Goal: Task Accomplishment & Management: Complete application form

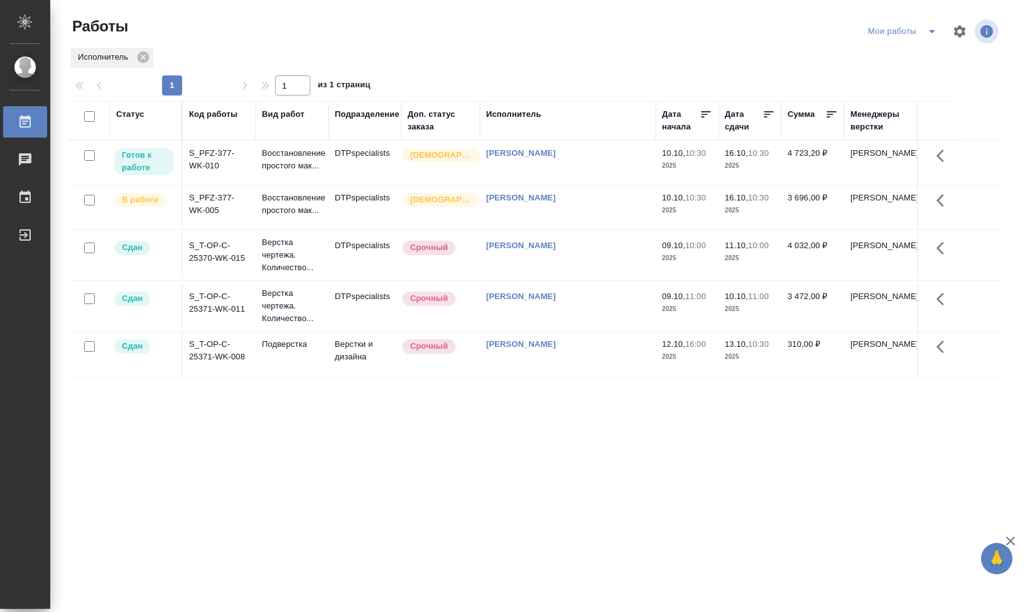
click at [212, 210] on td "S_PFZ-377-WK-005" at bounding box center [219, 207] width 73 height 44
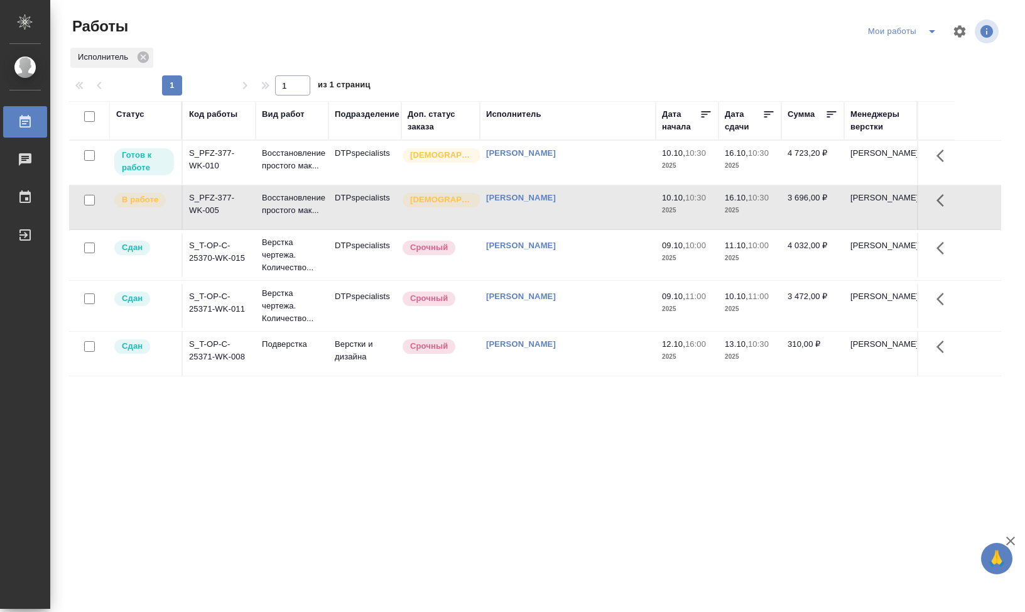
click at [212, 210] on td "S_PFZ-377-WK-005" at bounding box center [219, 207] width 73 height 44
click at [225, 161] on td "S_PFZ-377-WK-010" at bounding box center [219, 163] width 73 height 44
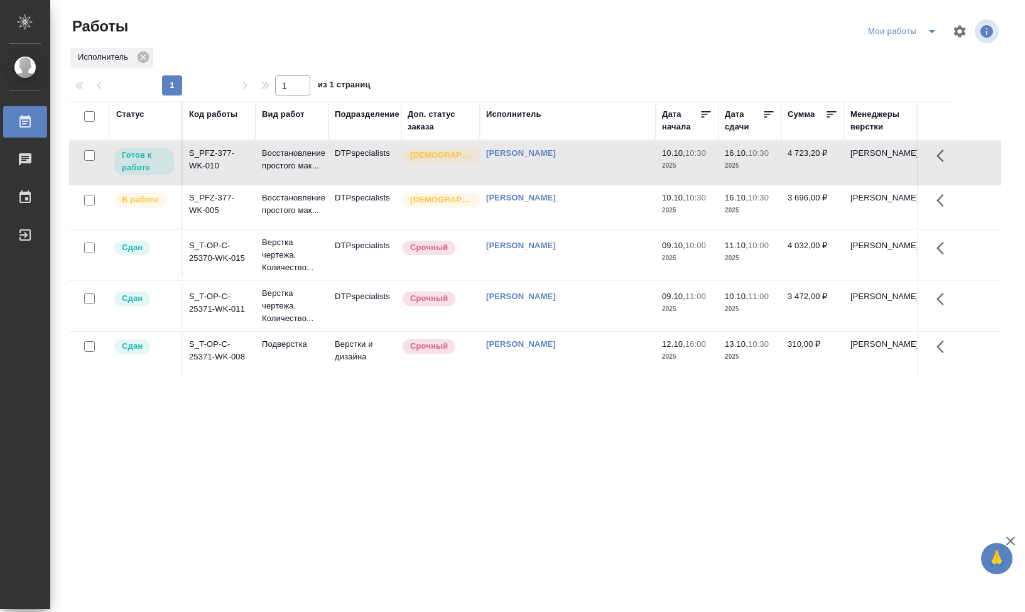
click at [219, 166] on td "S_PFZ-377-WK-010" at bounding box center [219, 163] width 73 height 44
click at [218, 166] on td "S_PFZ-377-WK-010" at bounding box center [219, 163] width 73 height 44
drag, startPoint x: 542, startPoint y: 485, endPoint x: 881, endPoint y: 89, distance: 521.8
click at [540, 482] on div "Статус Код работы Вид работ Подразделение Доп. статус заказа Исполнитель Дата н…" at bounding box center [535, 327] width 932 height 452
click at [211, 163] on td "S_PFZ-377-WK-010" at bounding box center [219, 163] width 73 height 44
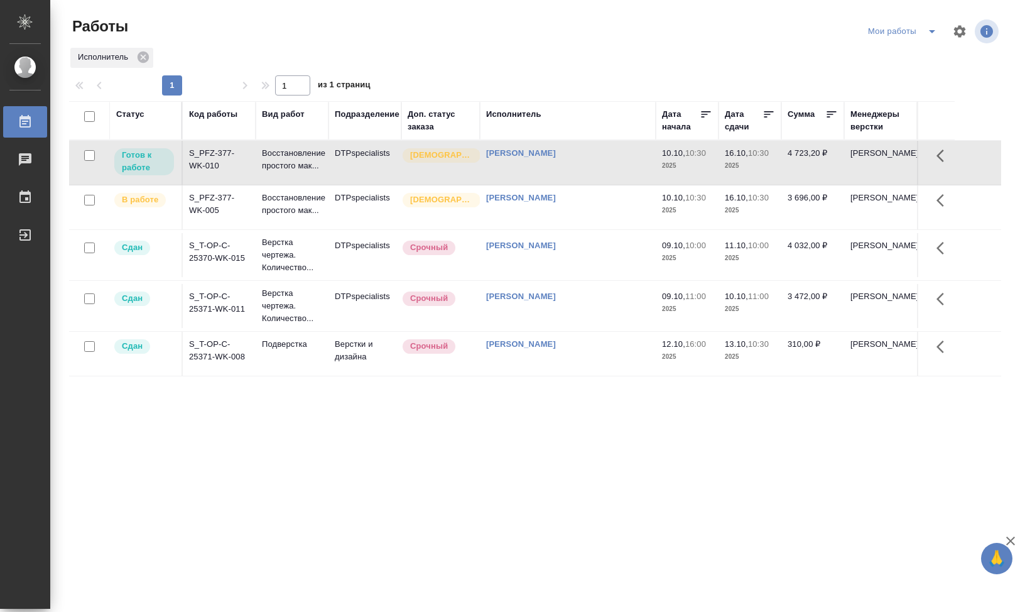
click at [213, 206] on td "S_PFZ-377-WK-005" at bounding box center [219, 207] width 73 height 44
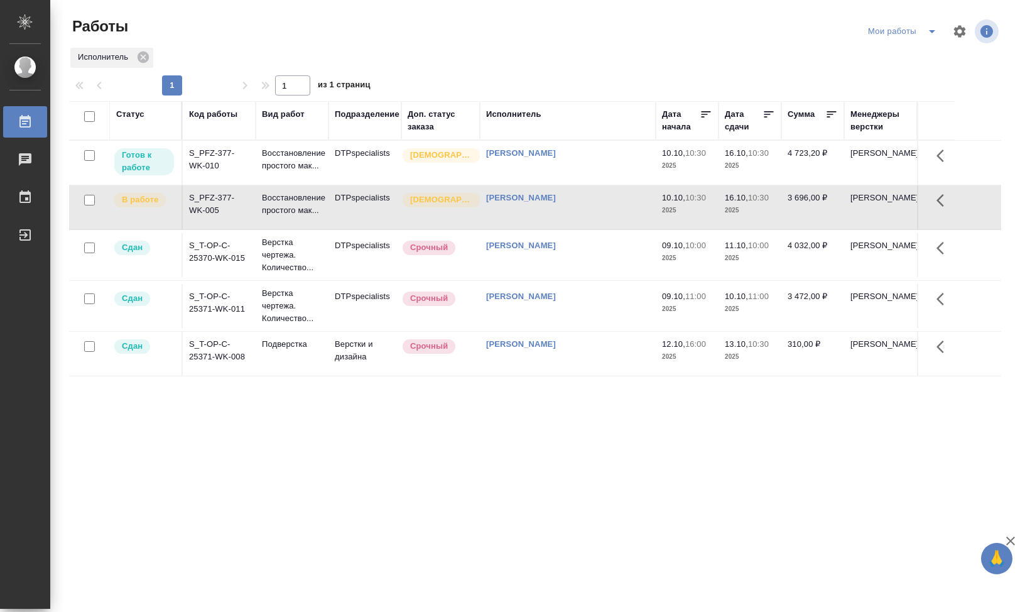
click at [128, 477] on div "Статус Код работы Вид работ Подразделение Доп. статус заказа Исполнитель Дата н…" at bounding box center [535, 327] width 932 height 452
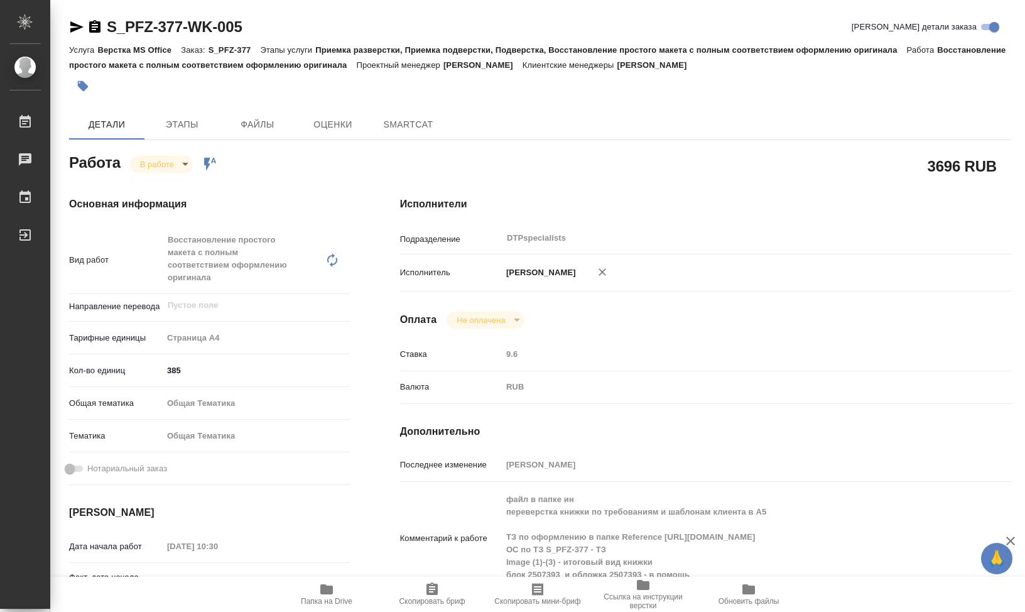
type textarea "x"
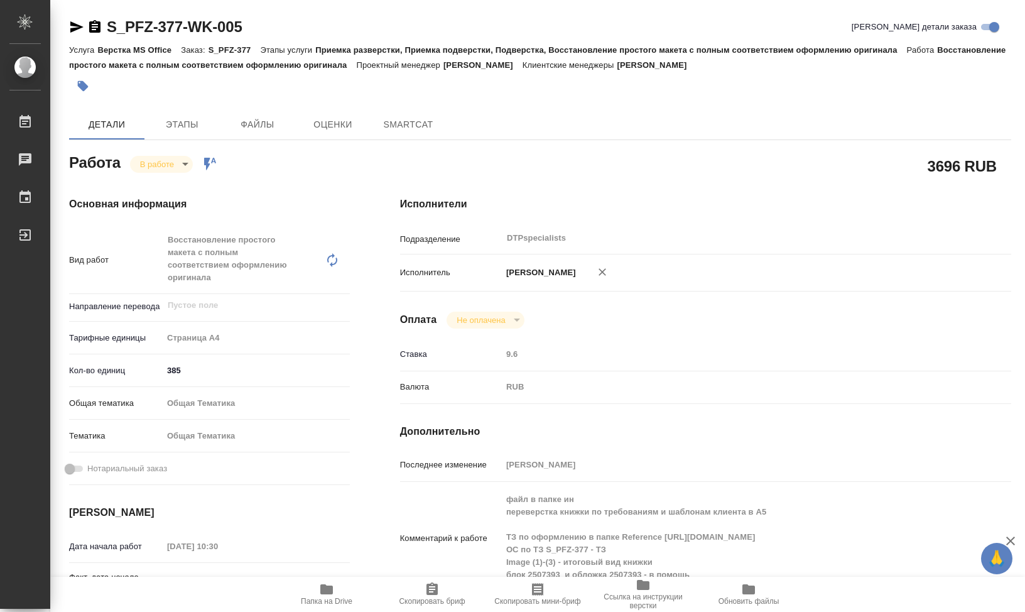
type textarea "x"
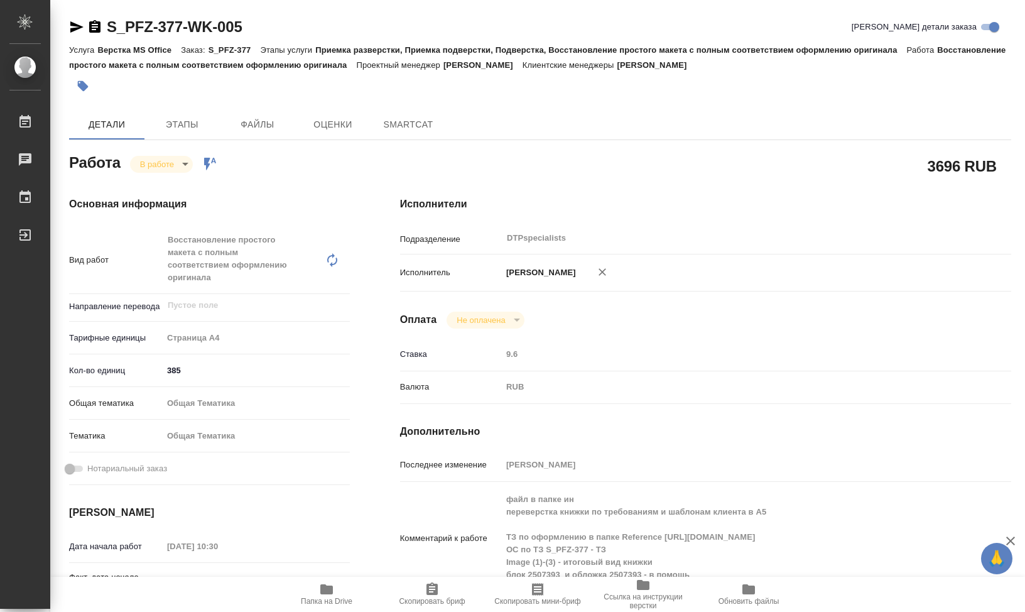
type textarea "x"
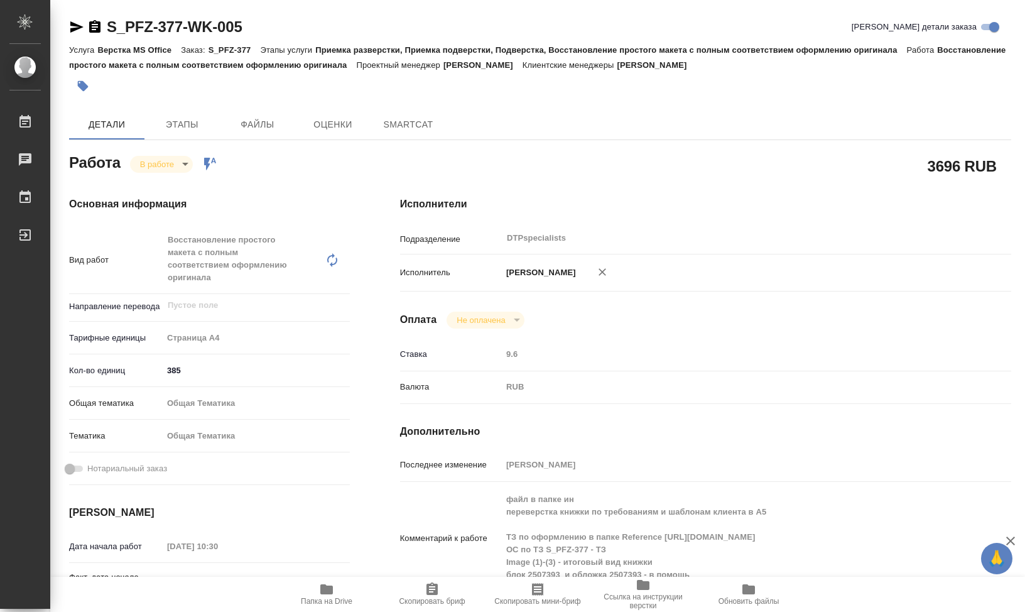
type textarea "x"
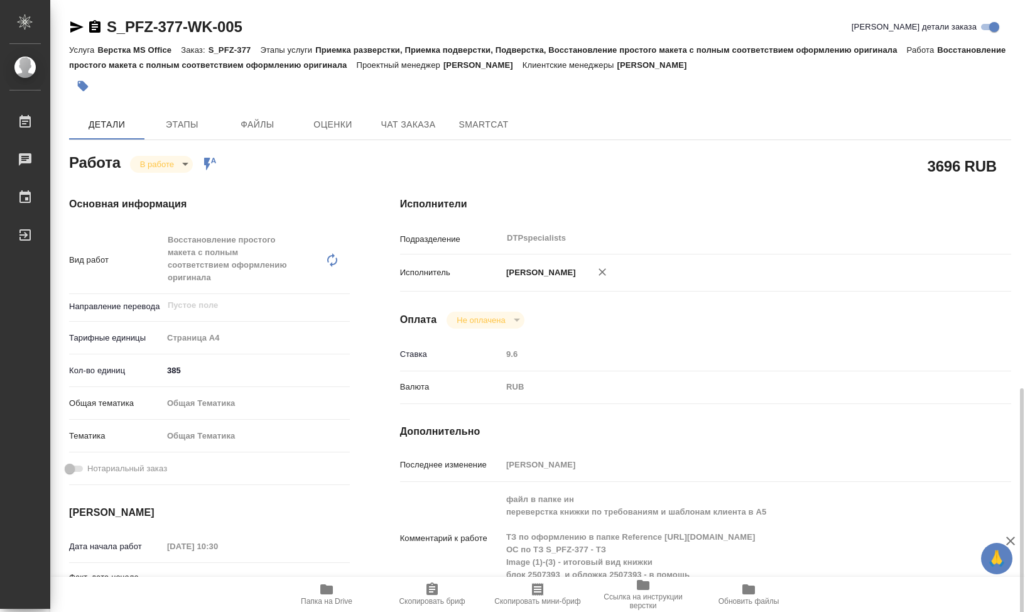
scroll to position [251, 0]
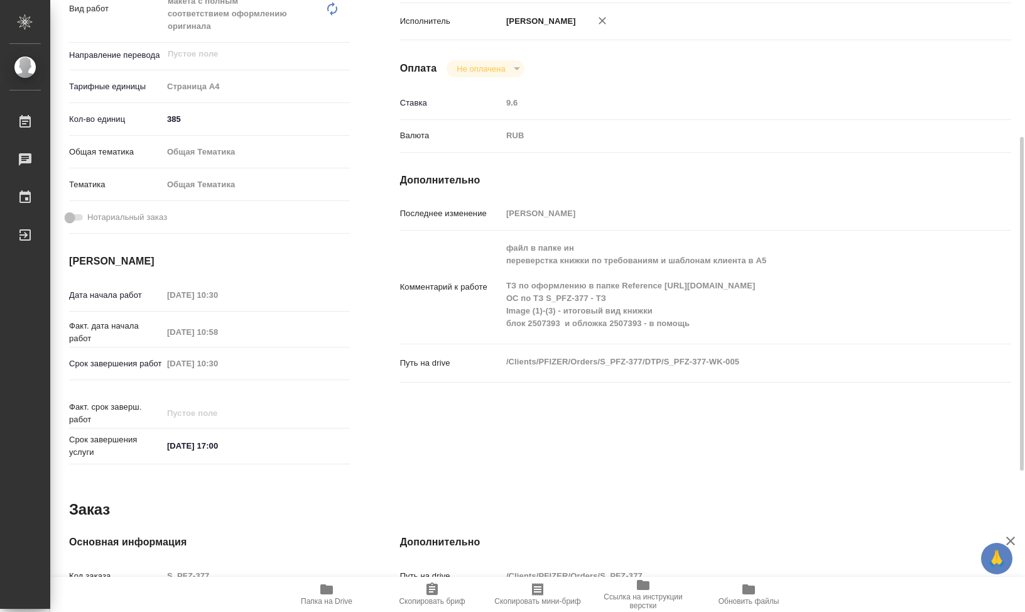
type textarea "x"
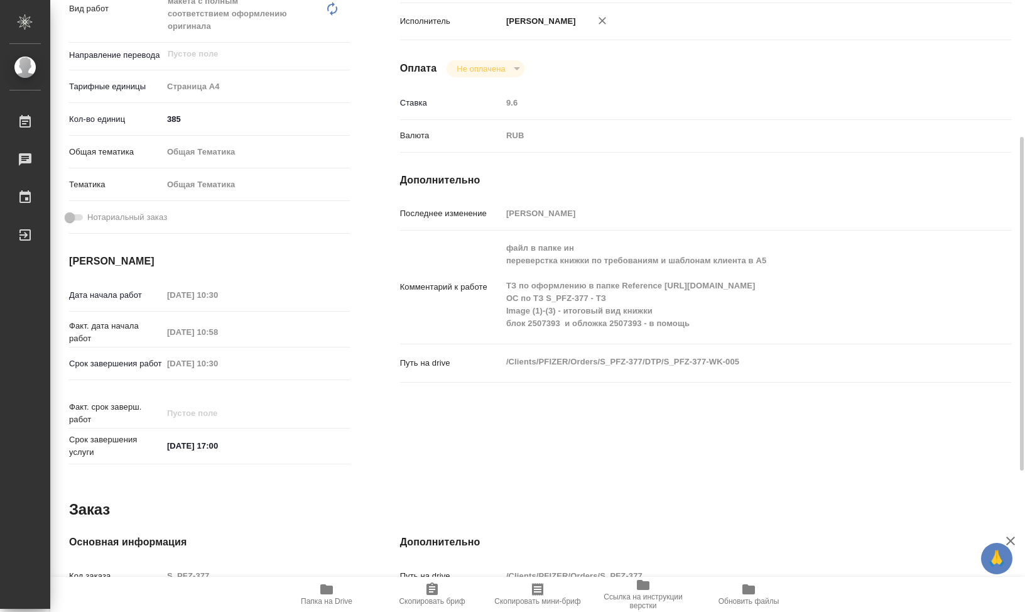
type textarea "x"
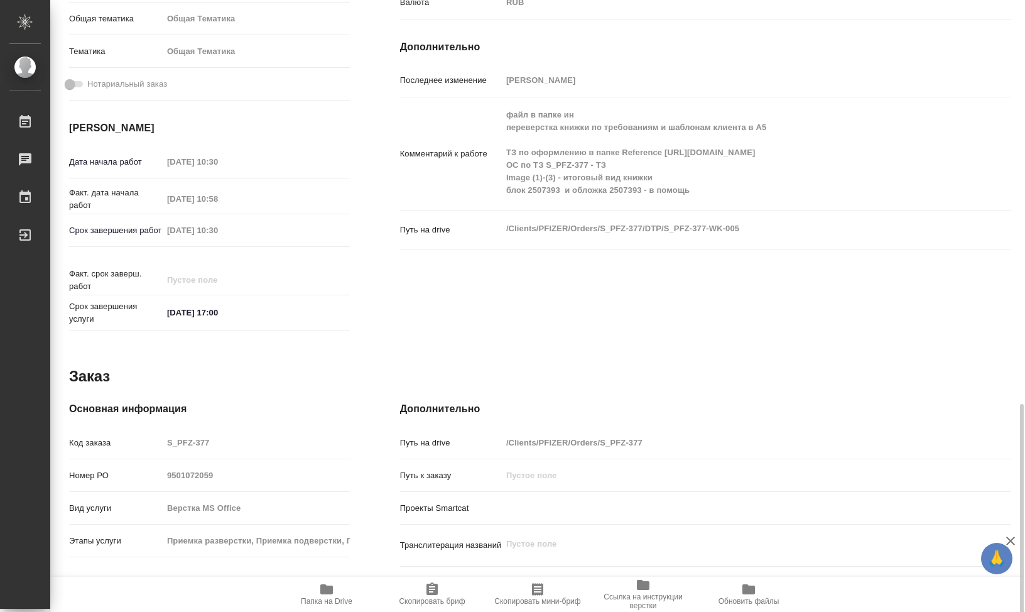
scroll to position [510, 0]
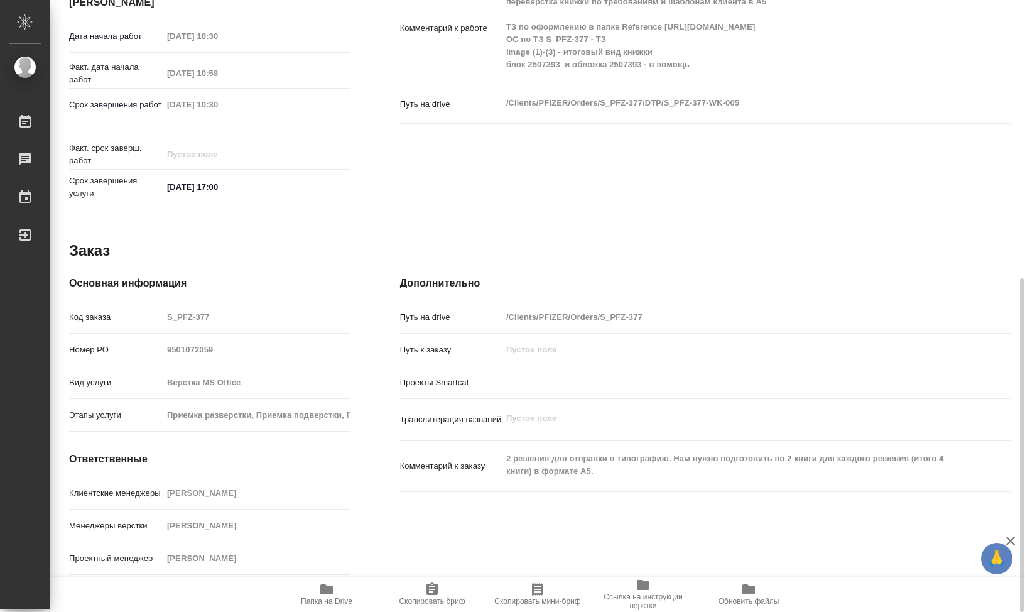
click at [598, 483] on div "2 решения для отправки в типографию. Нам нужно подготовить по 2 книги для каждо…" at bounding box center [731, 466] width 459 height 40
click at [459, 379] on p "Проекты Smartcat" at bounding box center [451, 382] width 102 height 13
type textarea "x"
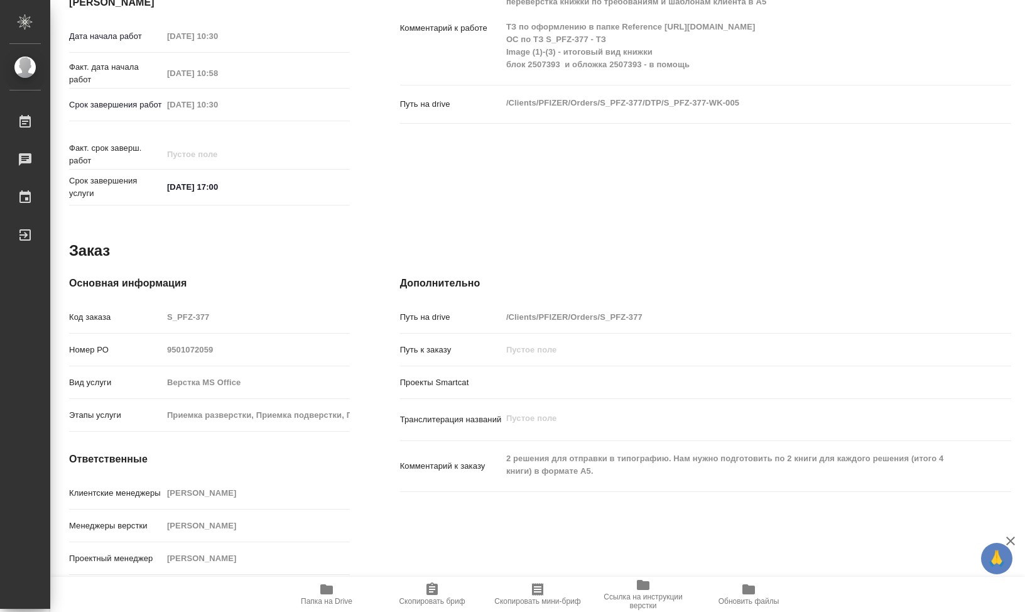
type textarea "x"
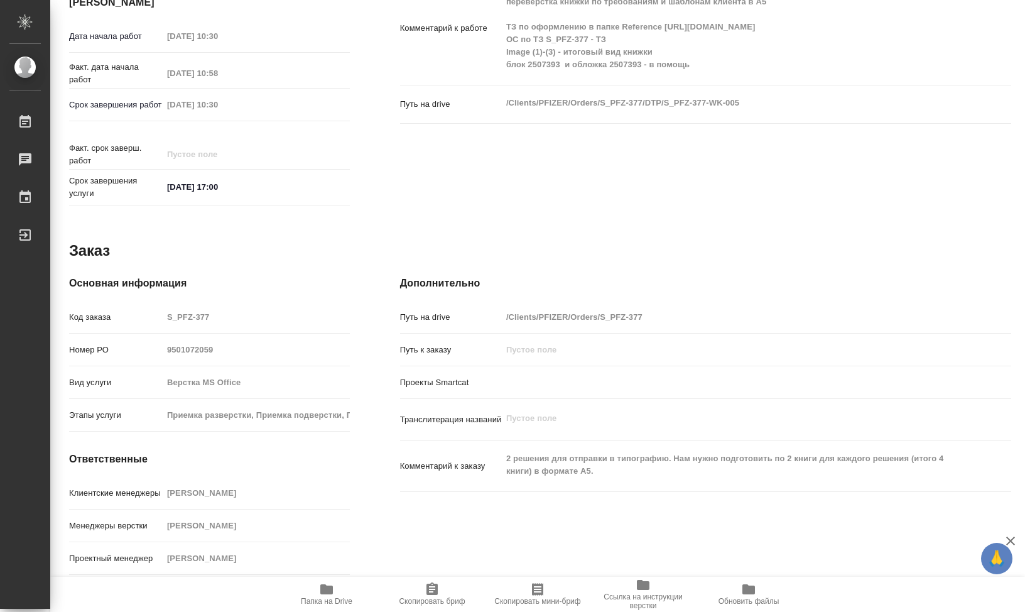
type textarea "x"
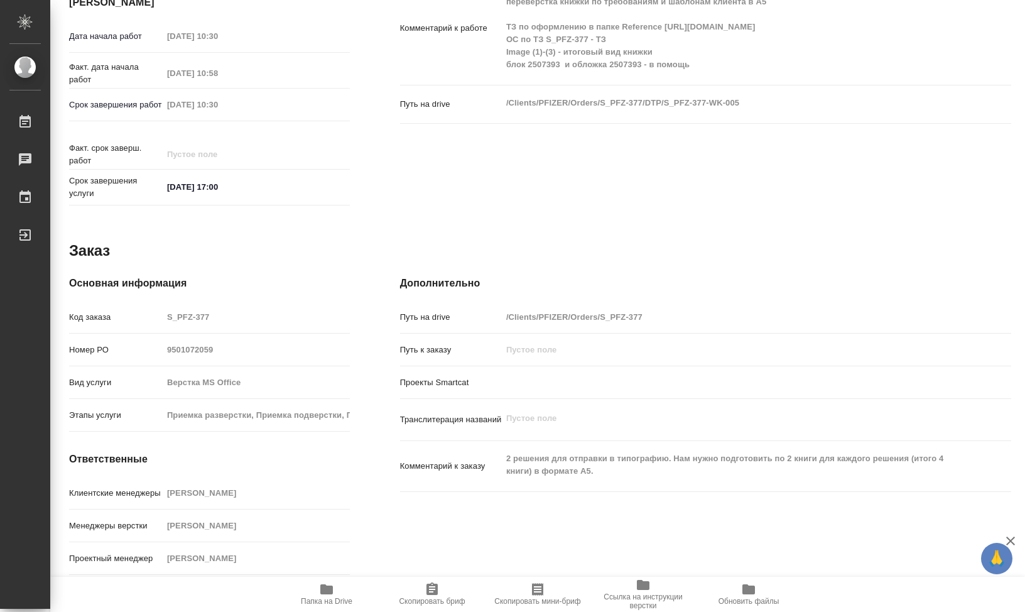
type textarea "x"
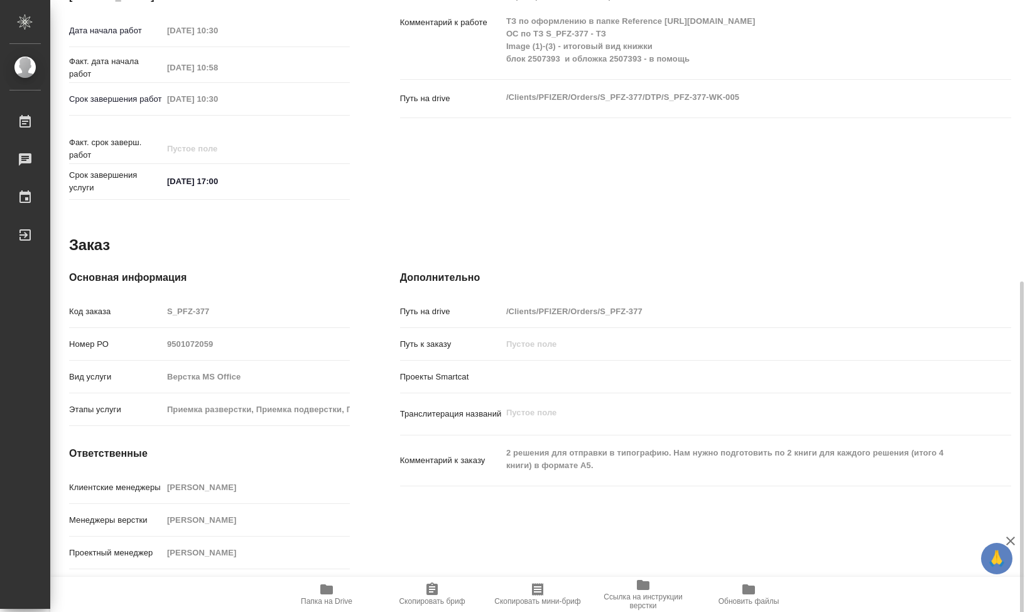
scroll to position [520, 0]
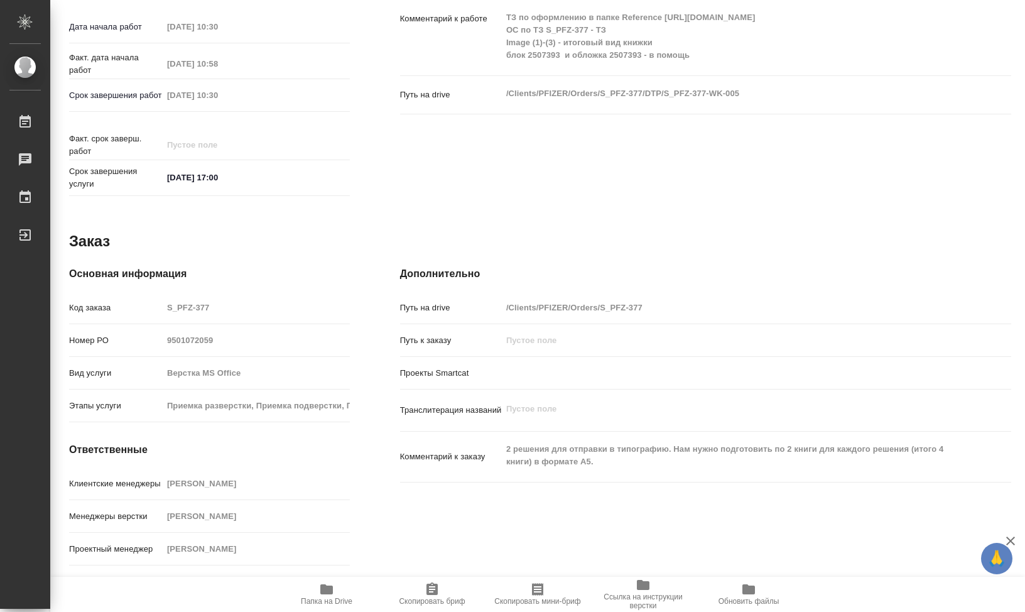
type textarea "x"
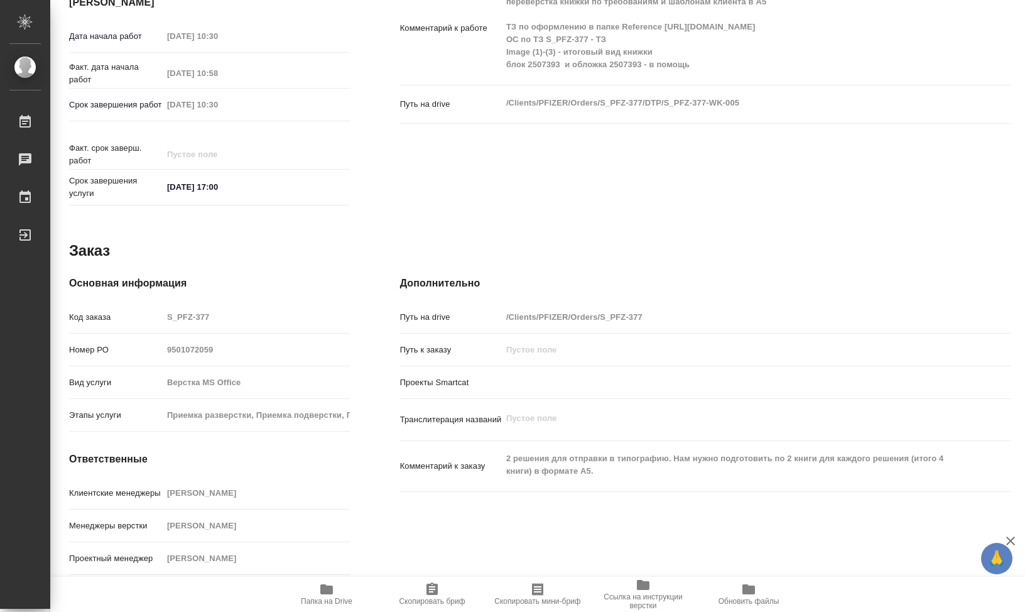
click at [836, 276] on h4 "Дополнительно" at bounding box center [705, 283] width 611 height 15
type textarea "x"
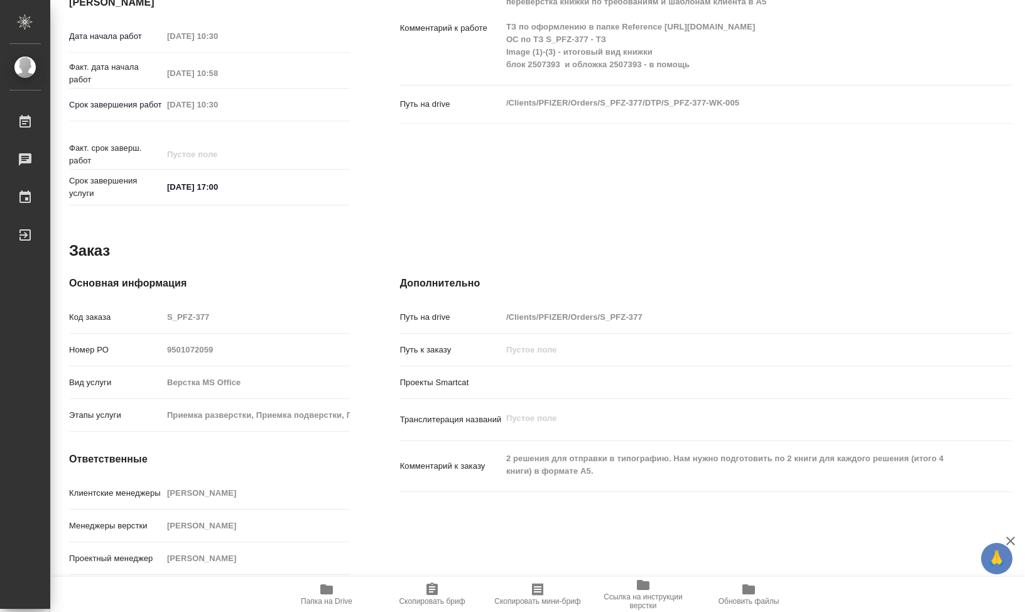
type textarea "x"
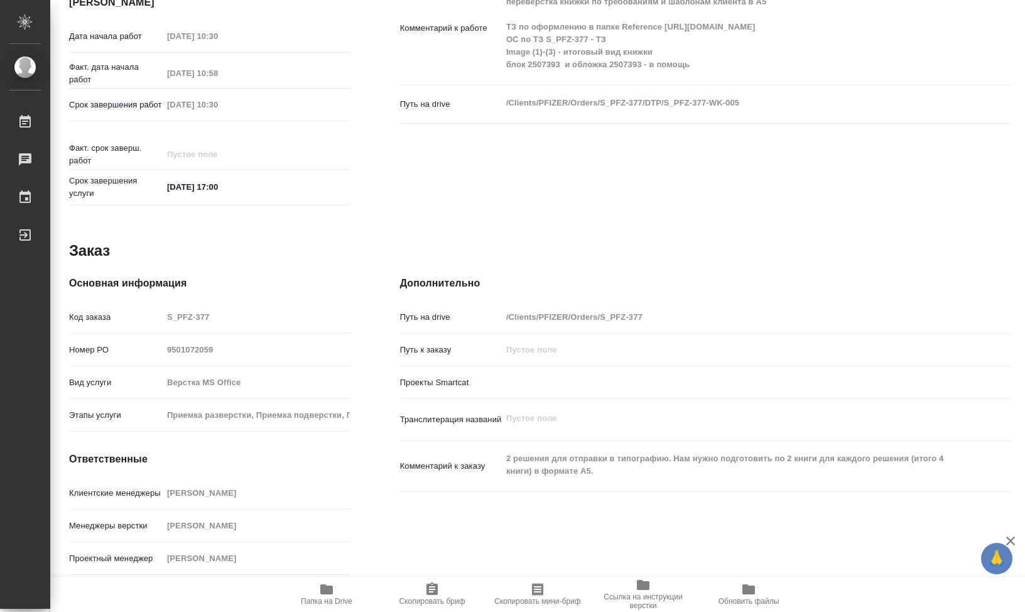
type textarea "x"
click at [212, 241] on div "Заказ" at bounding box center [540, 251] width 942 height 20
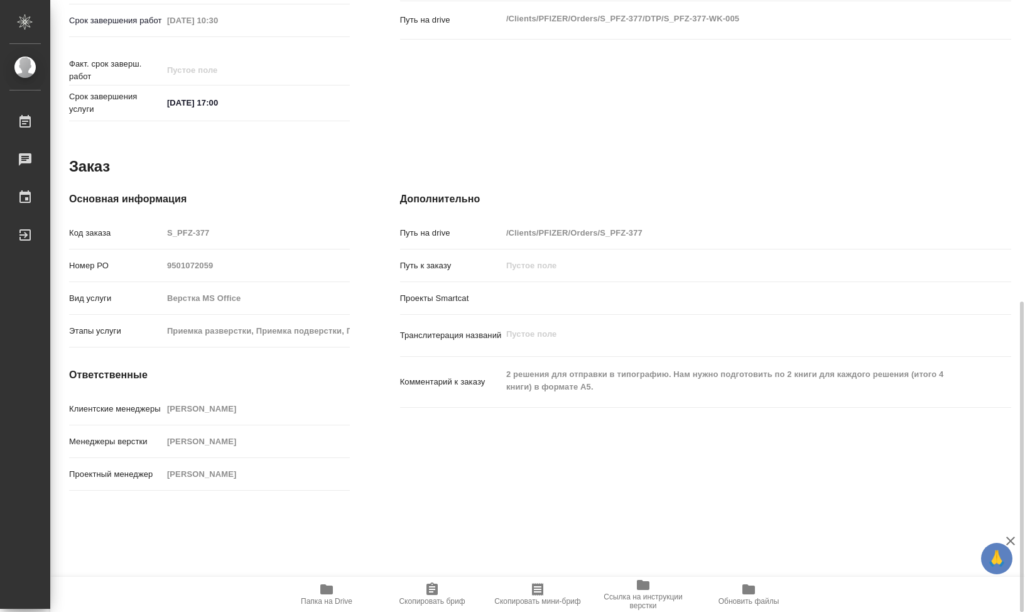
type textarea "x"
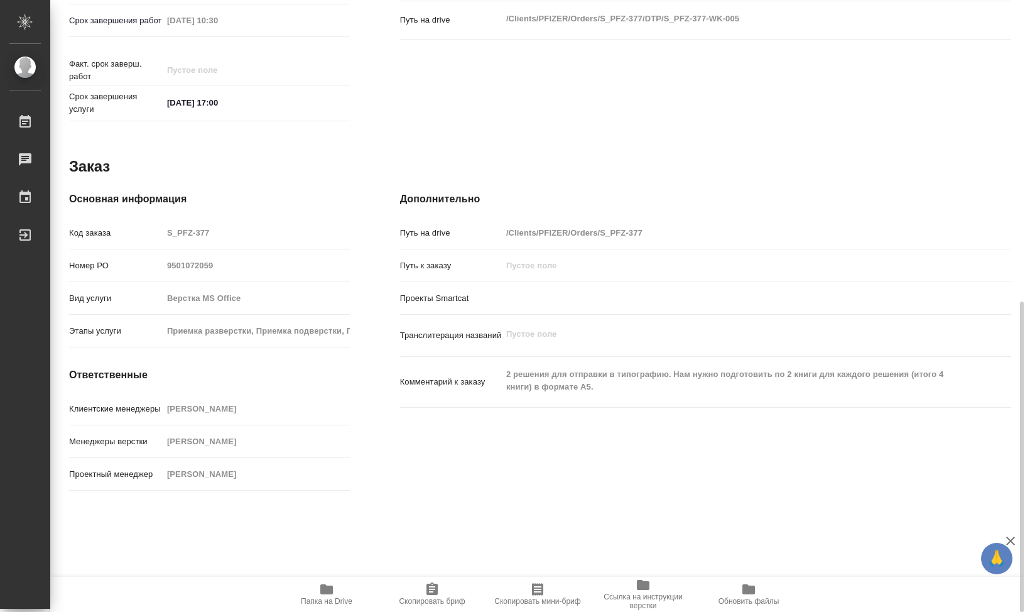
scroll to position [529, 0]
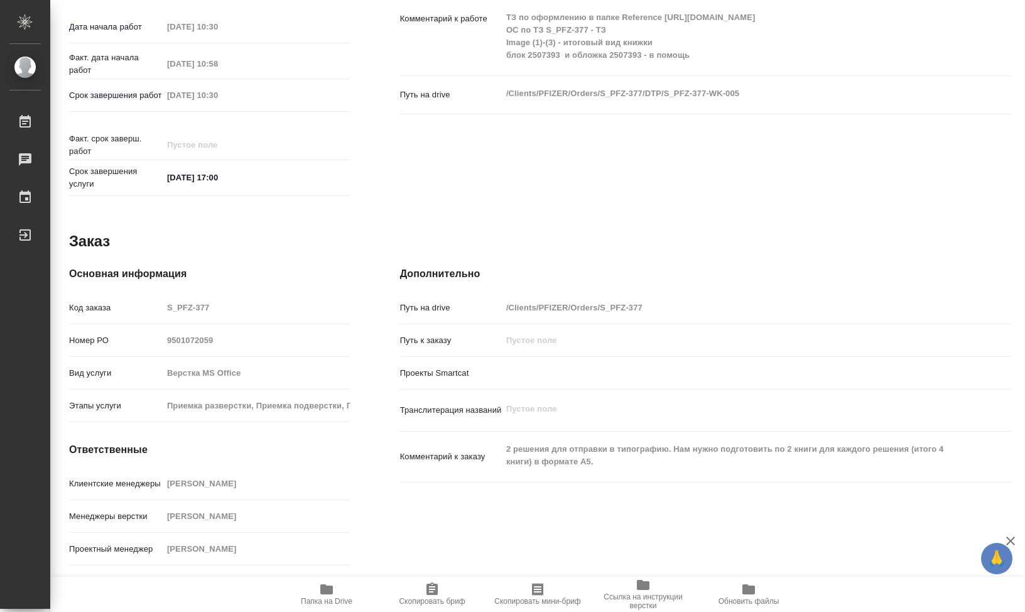
type textarea "x"
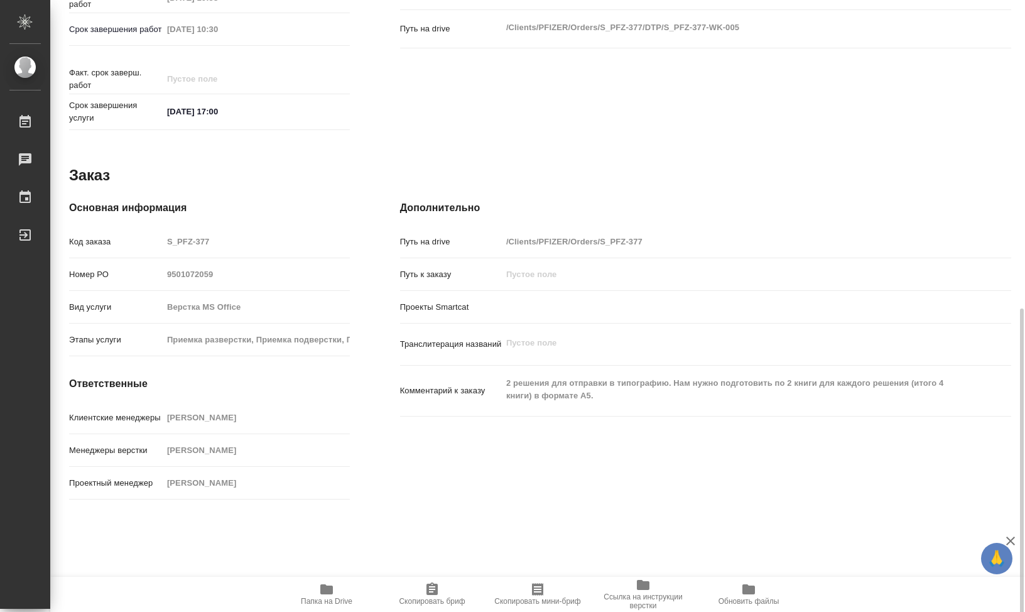
scroll to position [594, 0]
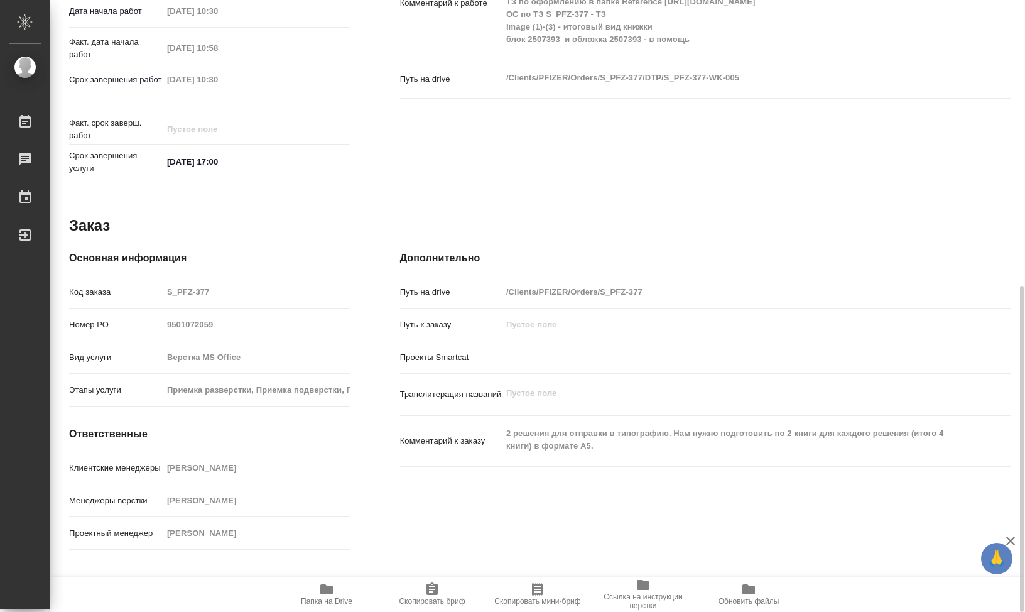
scroll to position [472, 0]
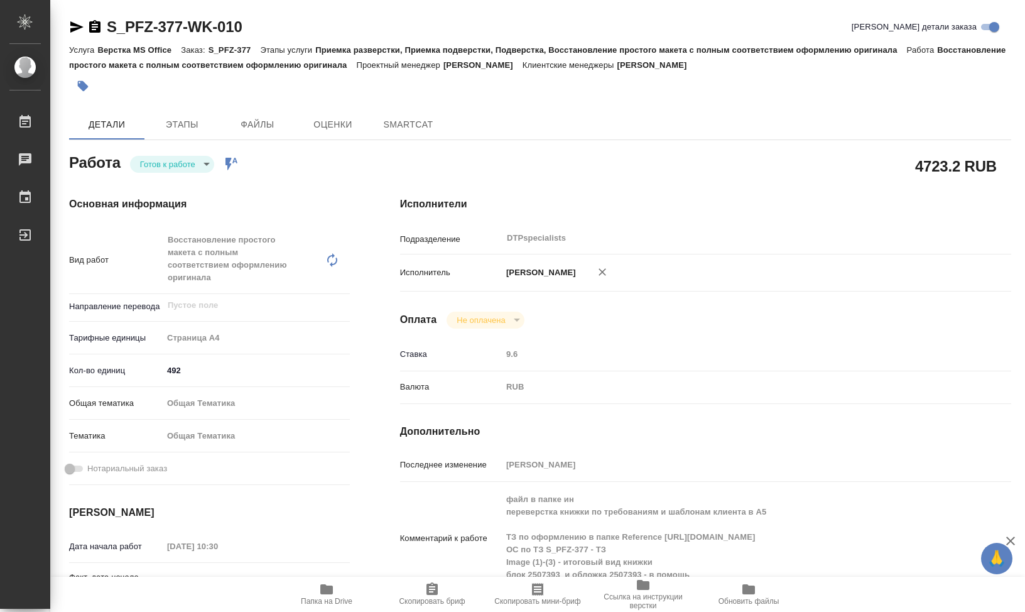
type textarea "x"
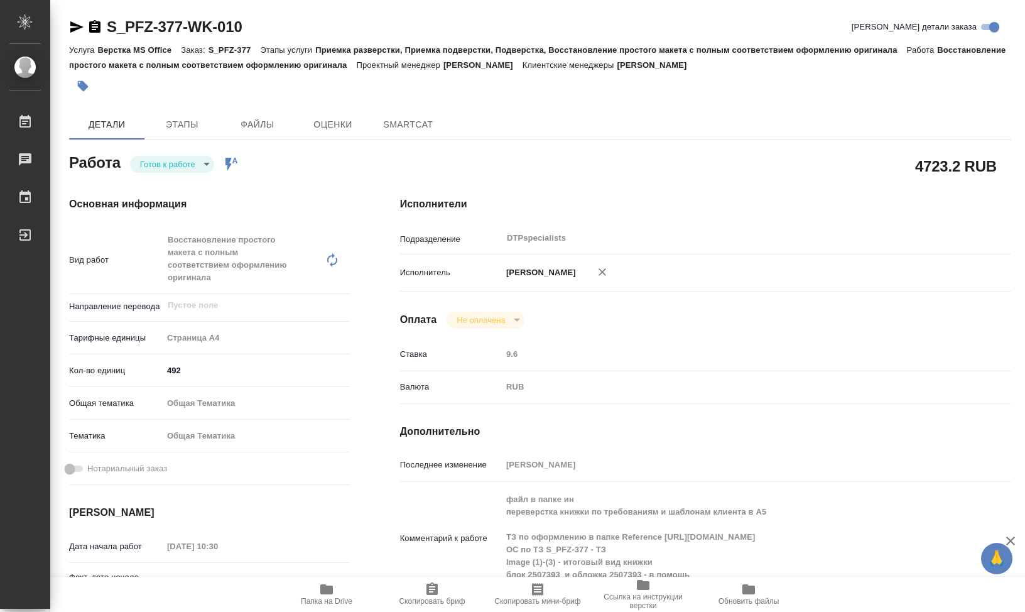
type textarea "x"
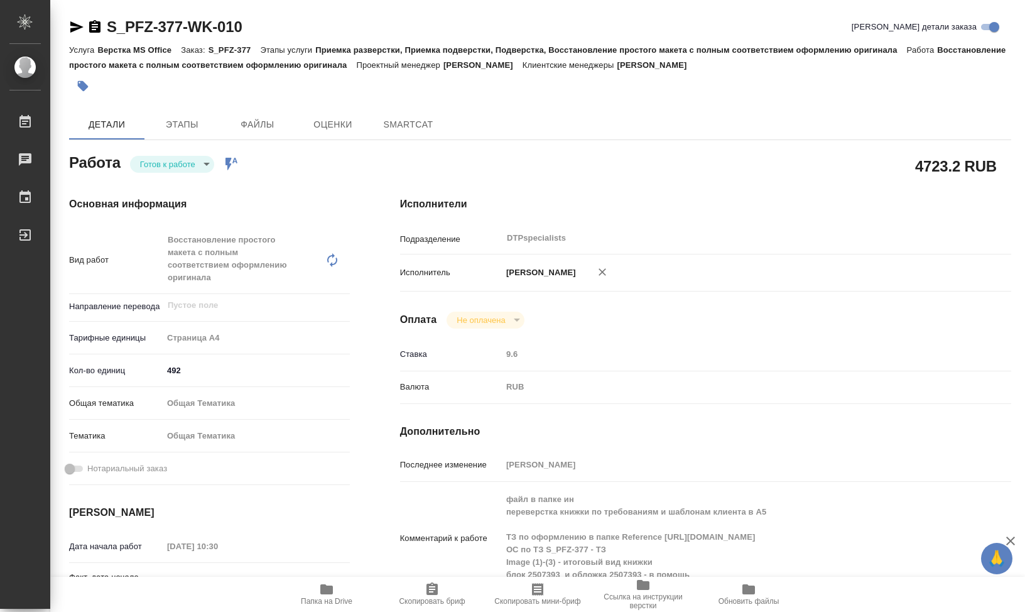
type textarea "x"
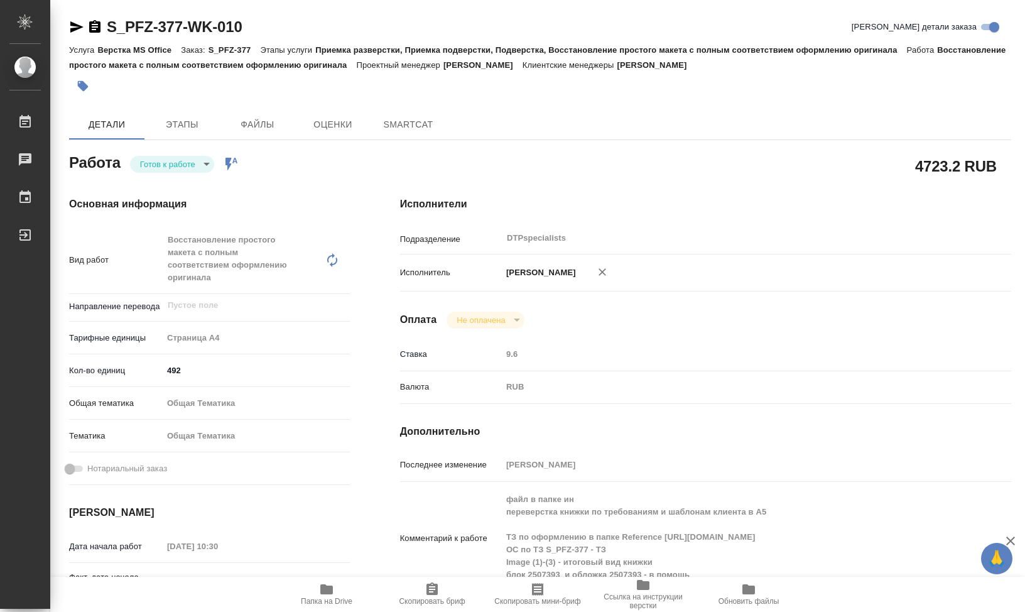
scroll to position [188, 0]
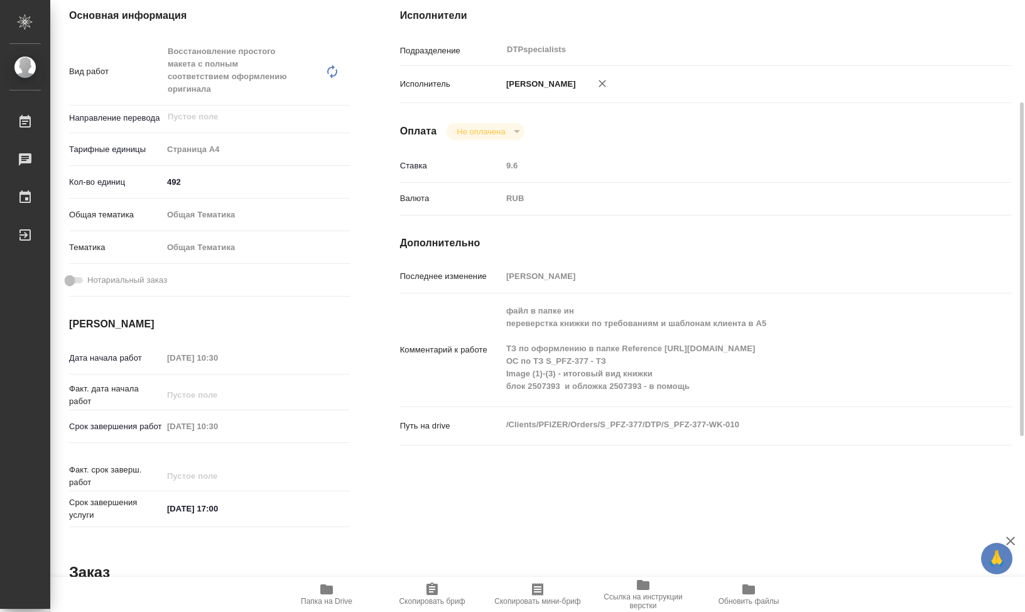
type textarea "x"
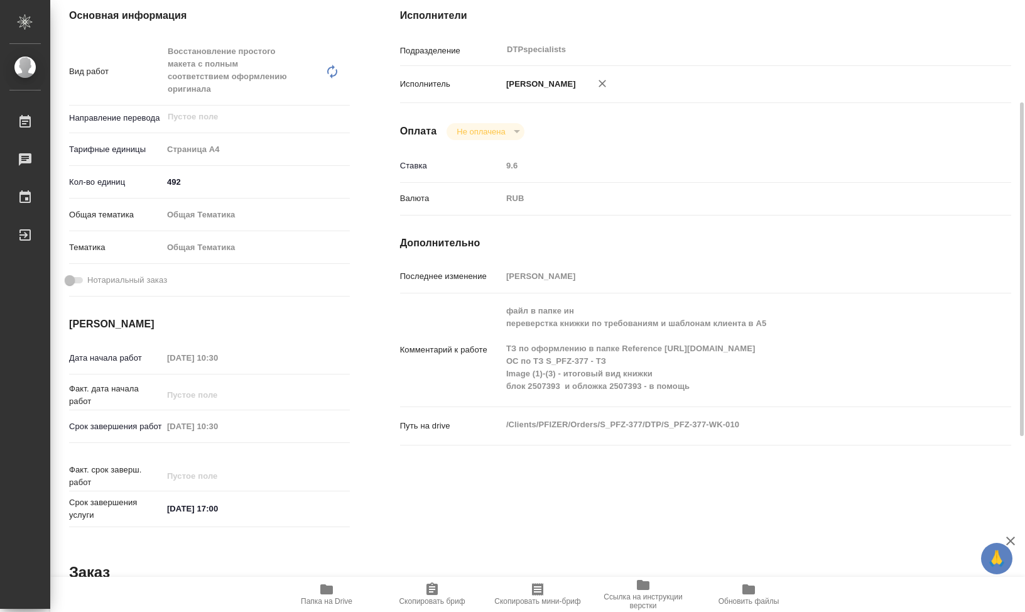
type textarea "x"
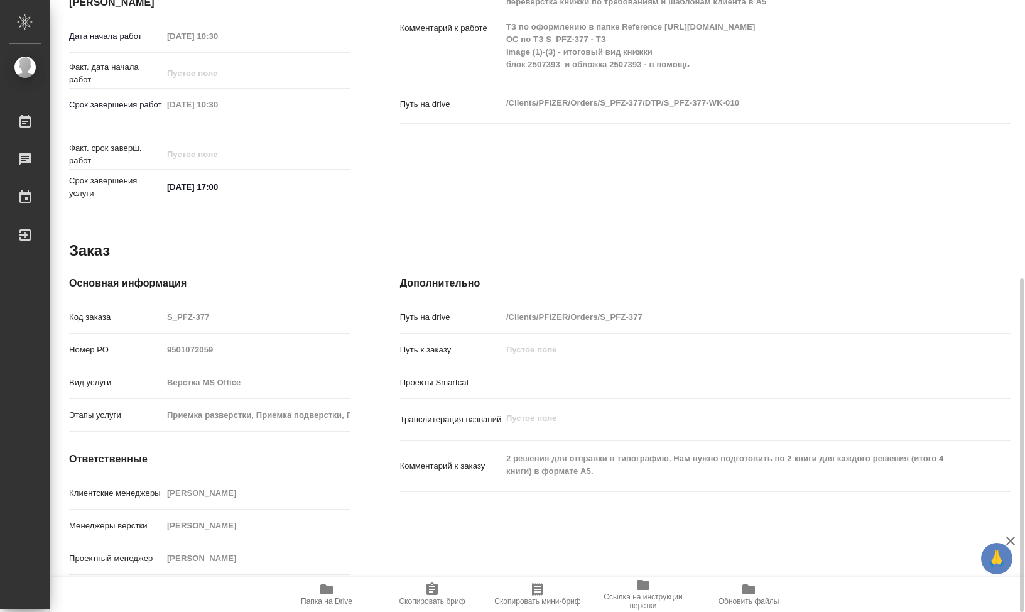
scroll to position [447, 0]
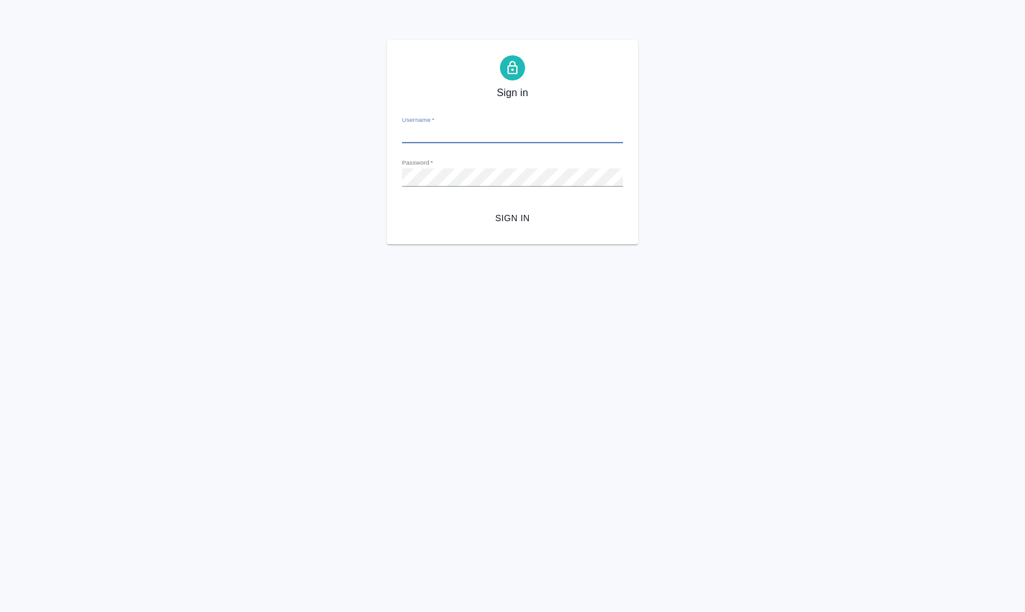
type input "[EMAIL_ADDRESS][DOMAIN_NAME]"
click at [518, 214] on span "Sign in" at bounding box center [512, 218] width 201 height 16
type input "[EMAIL_ADDRESS][DOMAIN_NAME]"
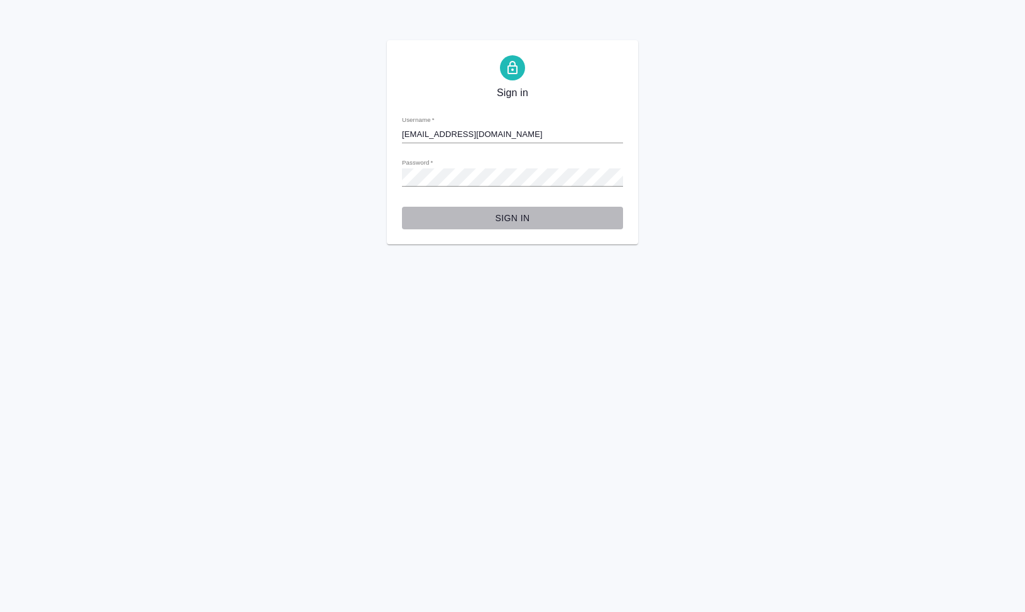
click at [503, 227] on button "Sign in" at bounding box center [512, 218] width 221 height 23
click at [523, 224] on span "Sign in" at bounding box center [512, 218] width 201 height 16
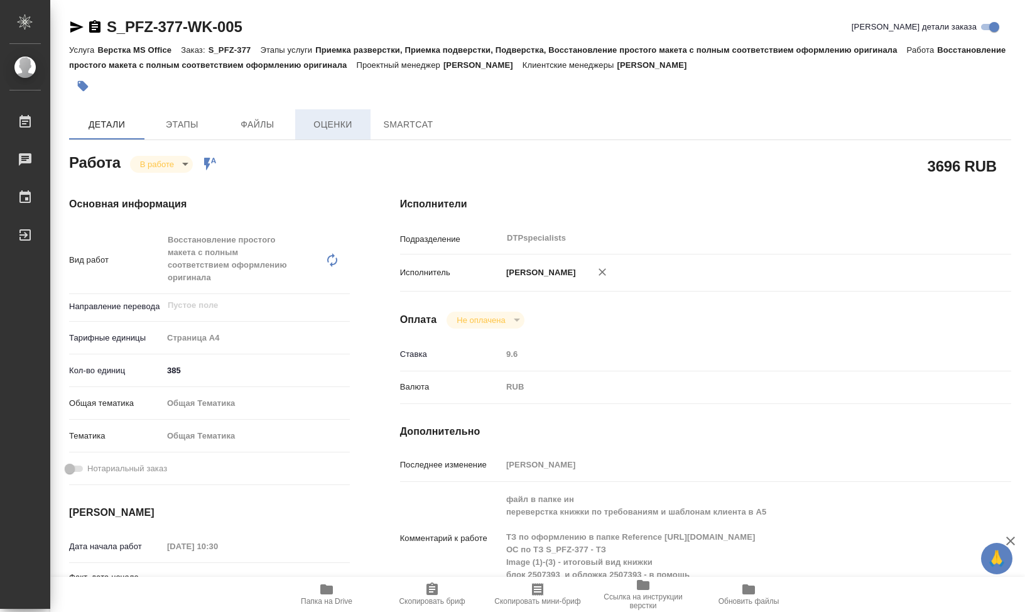
type textarea "x"
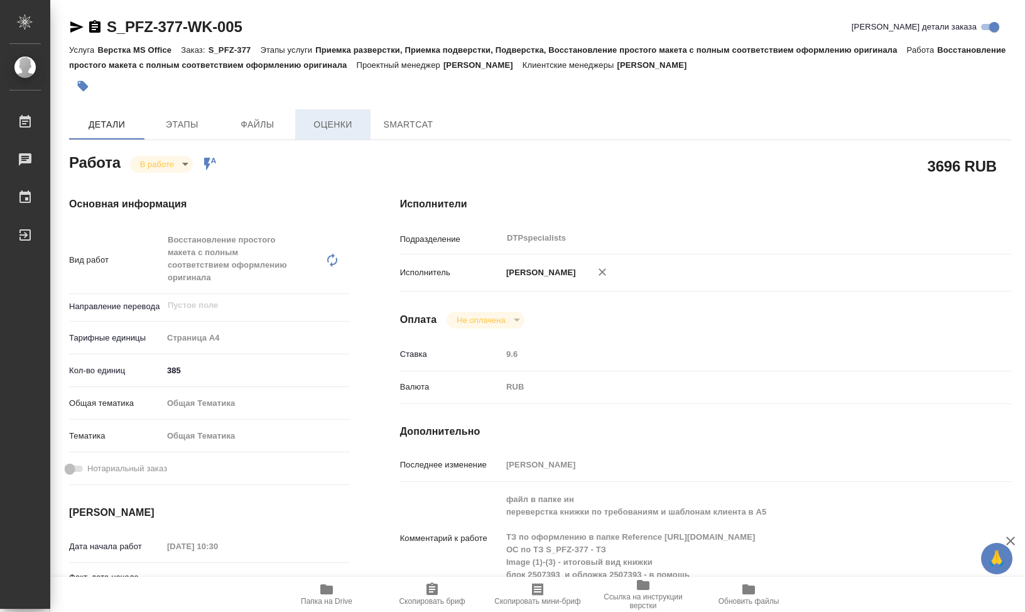
type textarea "x"
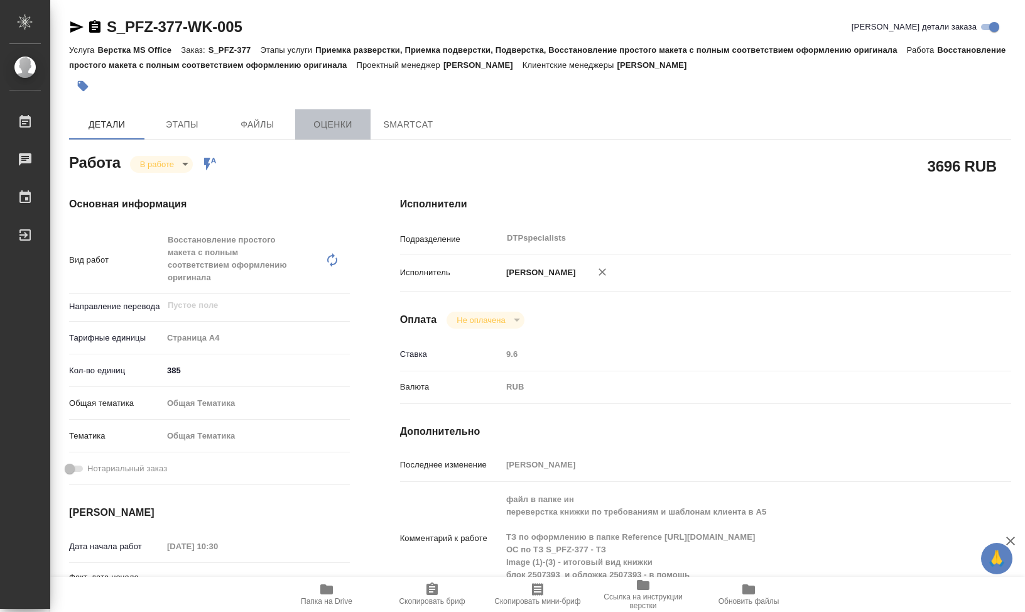
type textarea "x"
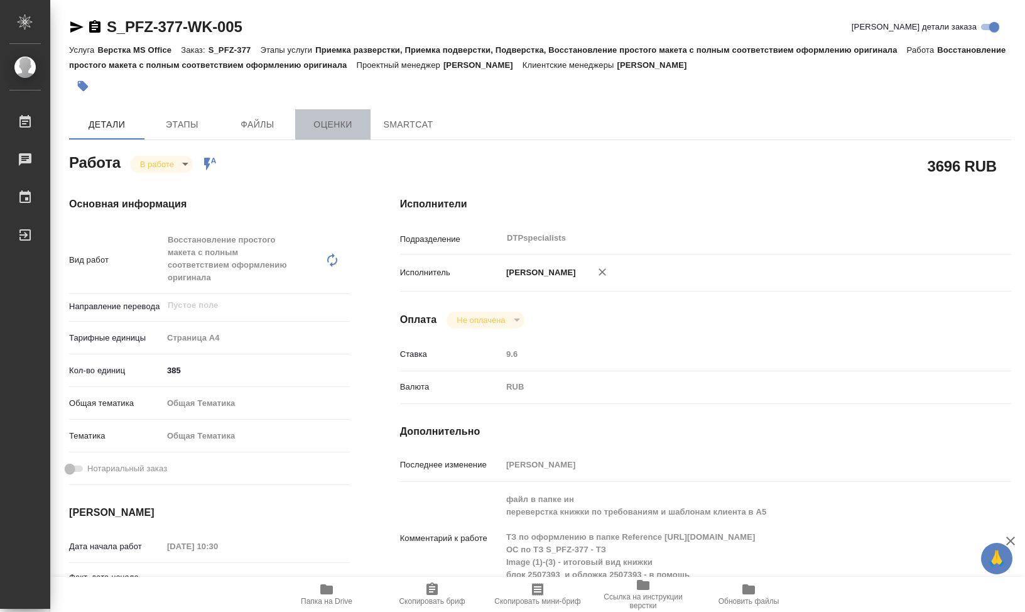
click at [332, 129] on span "Оценки" at bounding box center [333, 125] width 60 height 16
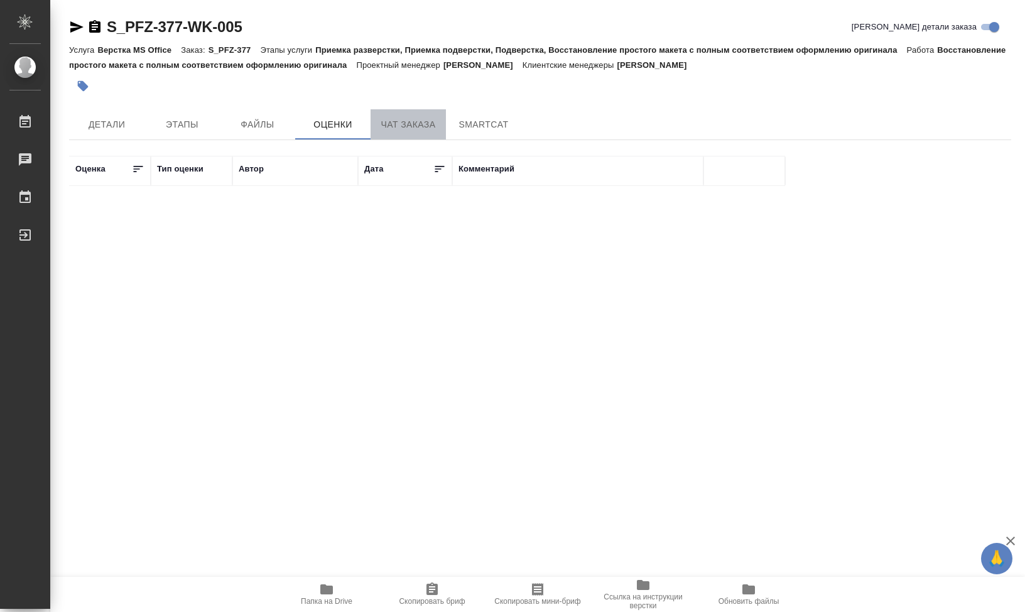
click at [420, 127] on span "Чат заказа" at bounding box center [408, 125] width 60 height 16
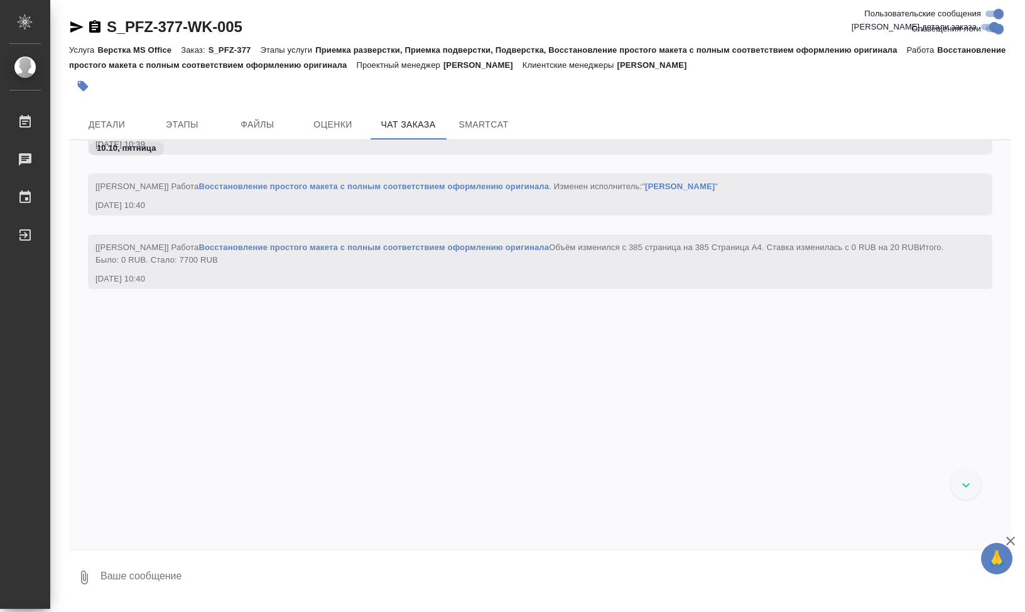
scroll to position [22519, 0]
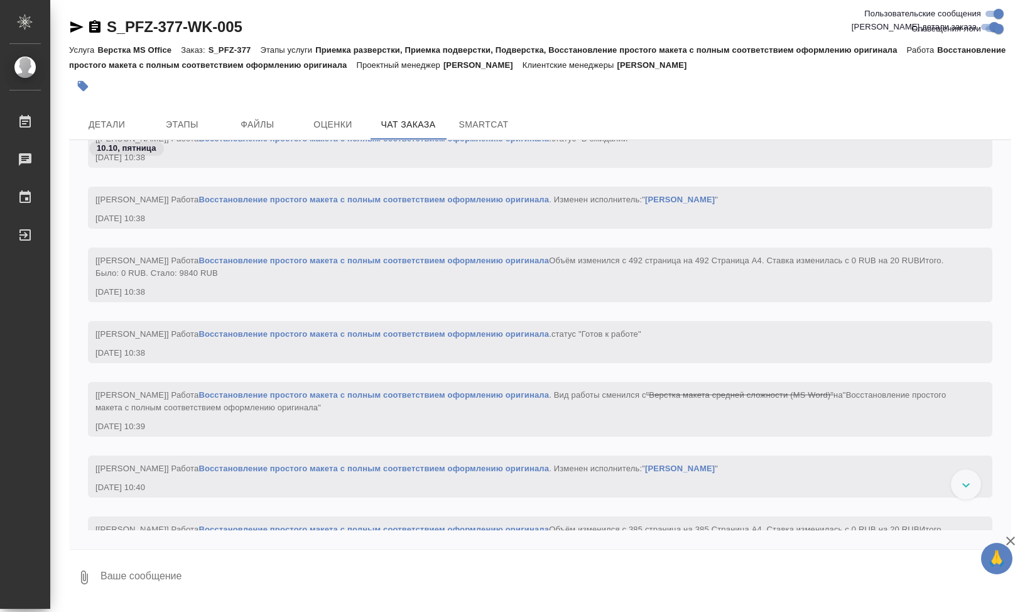
click at [320, 38] on div "S_PFZ-377-WK-005 Кратко детали заказа" at bounding box center [540, 29] width 942 height 25
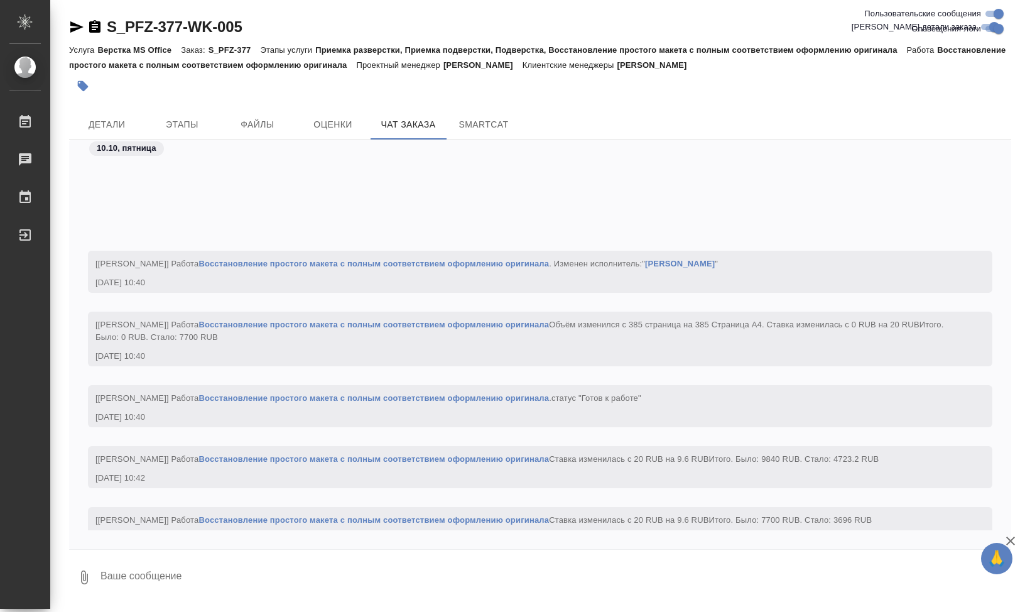
scroll to position [22896, 0]
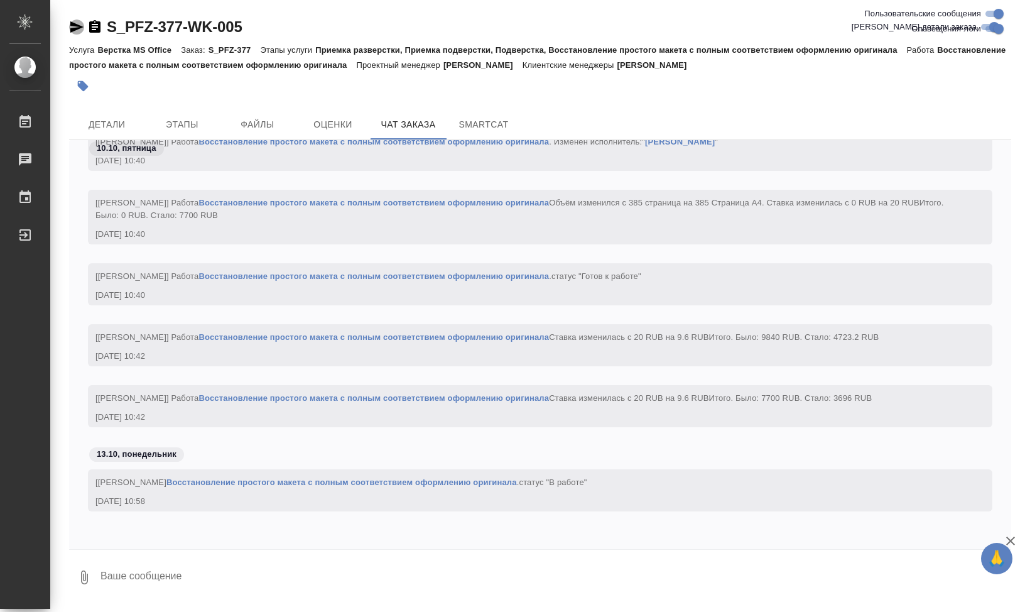
click at [74, 24] on icon "button" at bounding box center [76, 26] width 13 height 11
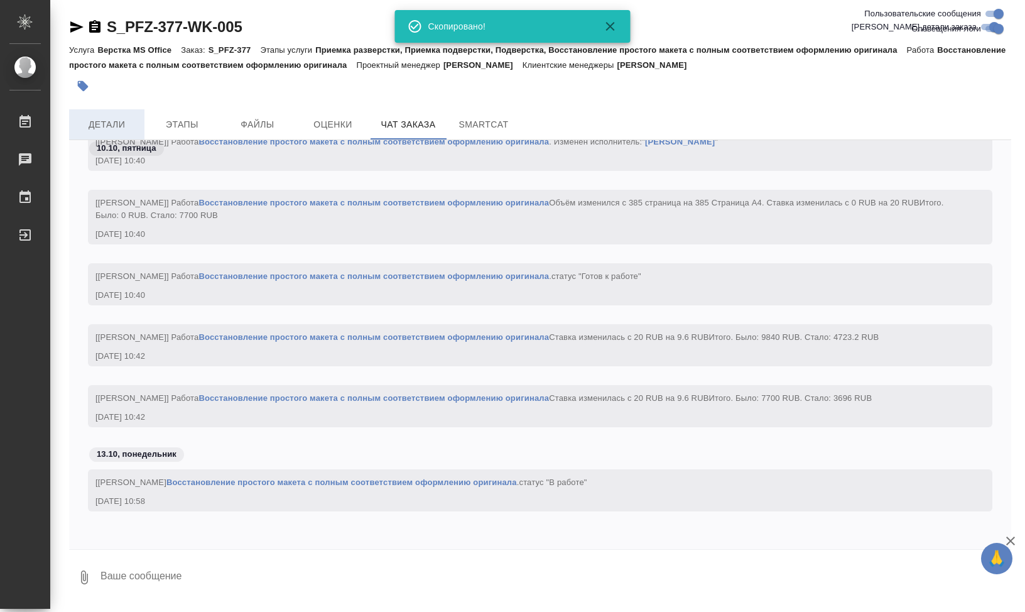
click at [125, 125] on span "Детали" at bounding box center [107, 125] width 60 height 16
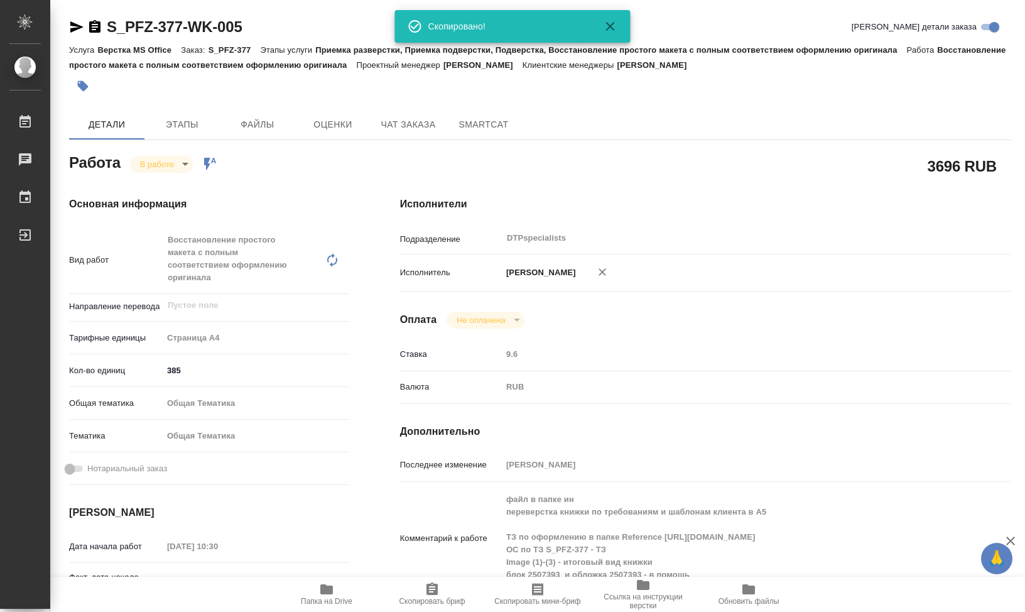
type textarea "x"
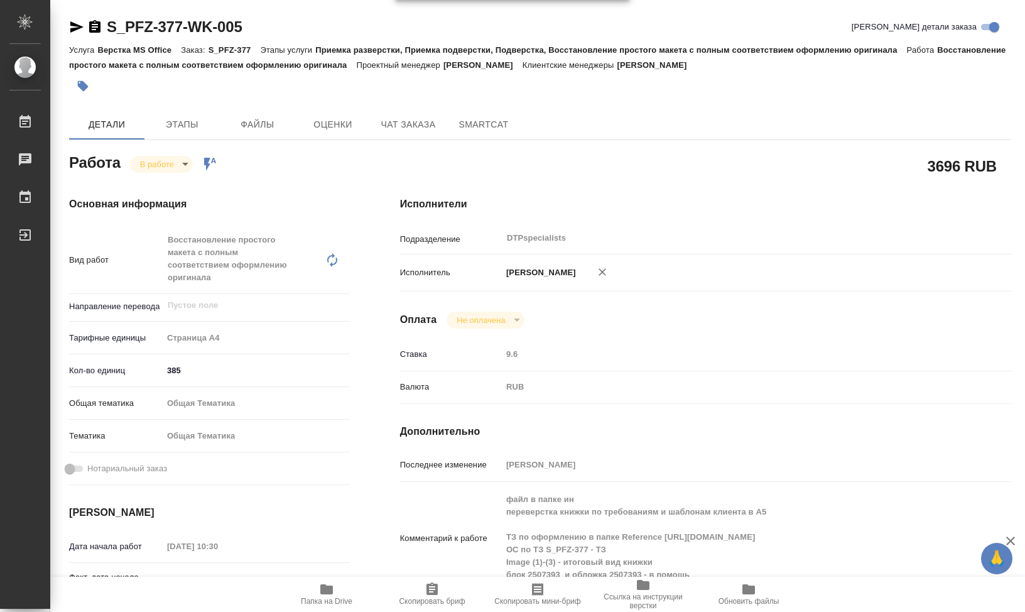
type textarea "x"
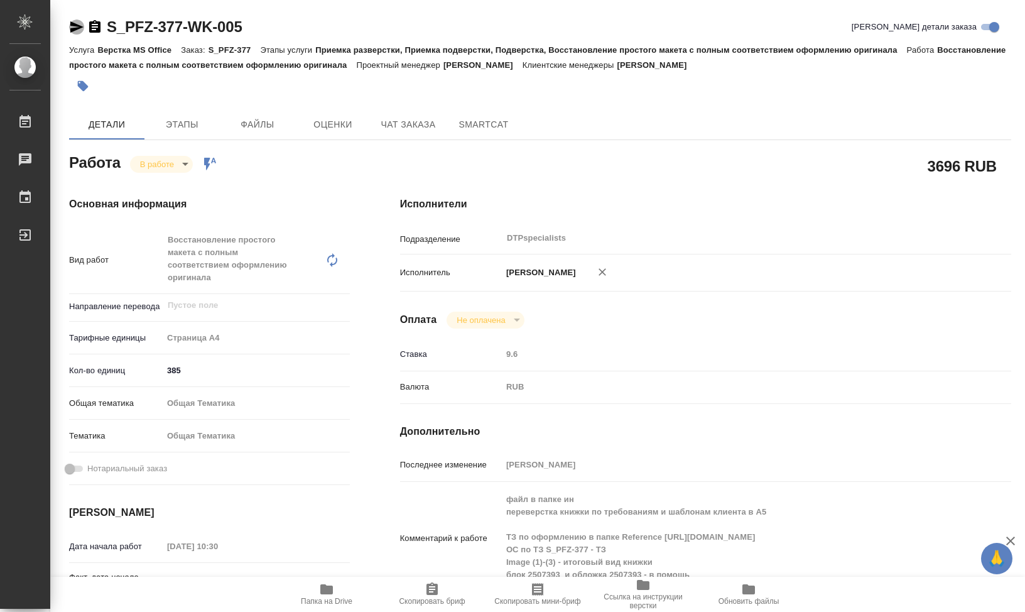
click at [79, 23] on icon "button" at bounding box center [76, 26] width 15 height 15
type textarea "x"
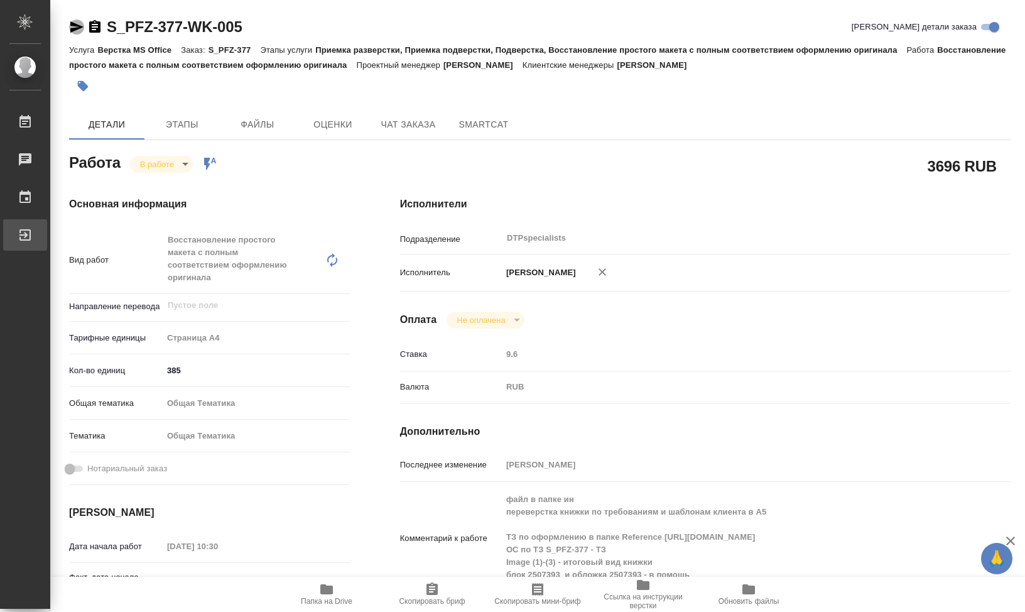
type textarea "x"
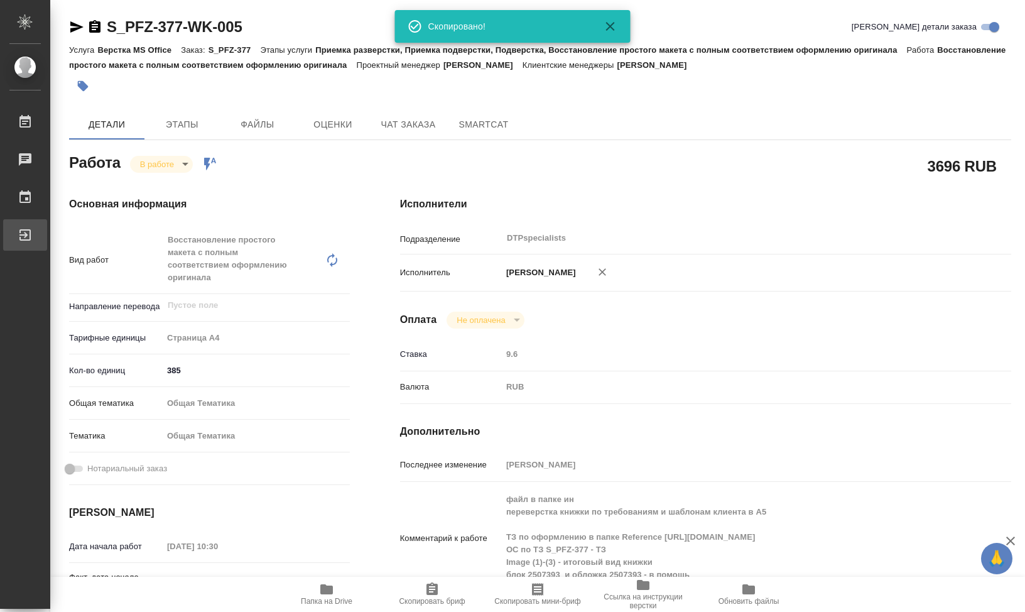
type textarea "x"
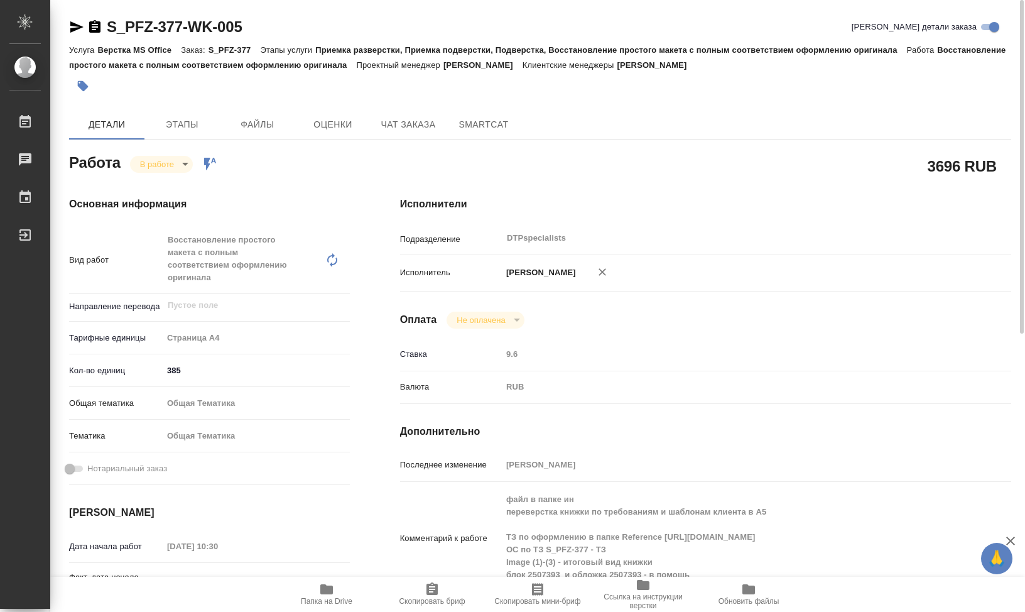
type textarea "x"
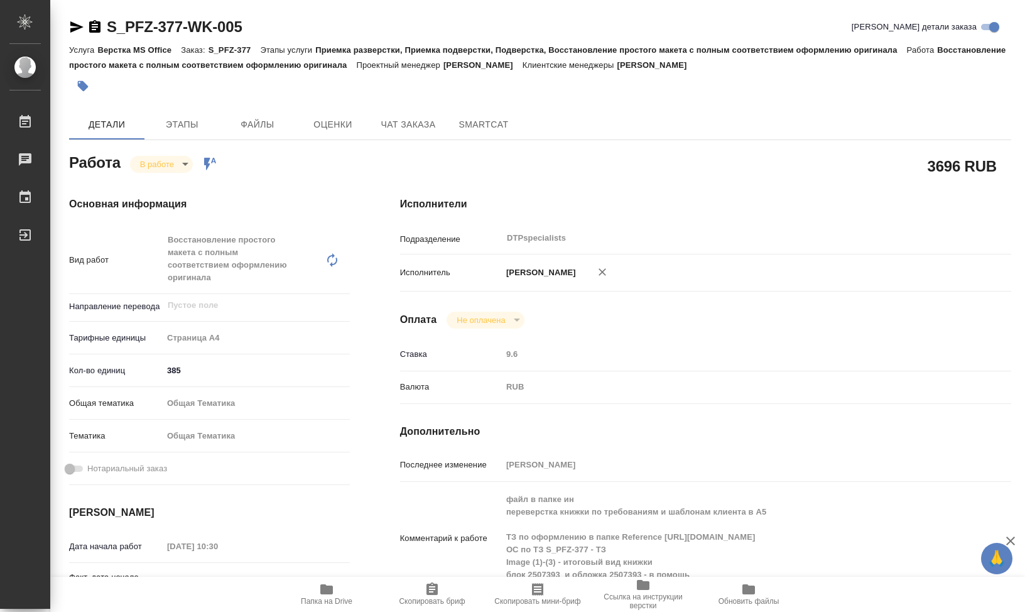
type textarea "x"
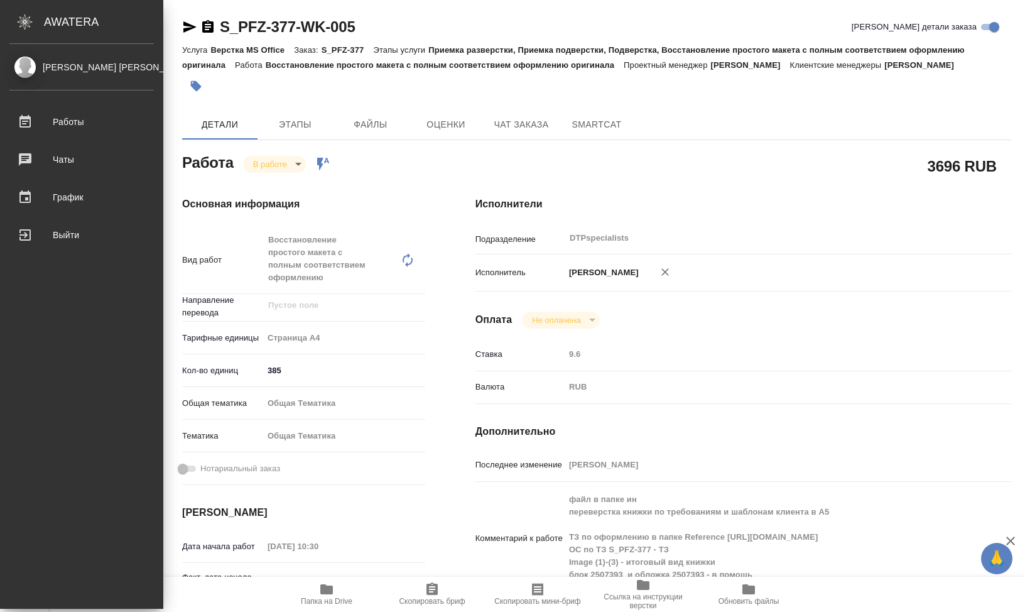
type textarea "x"
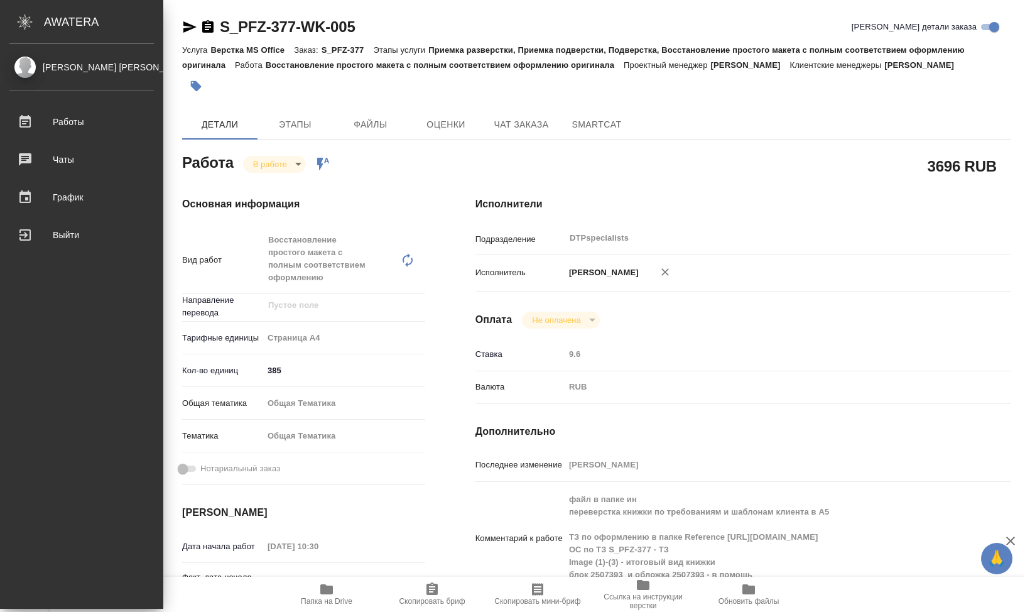
type textarea "x"
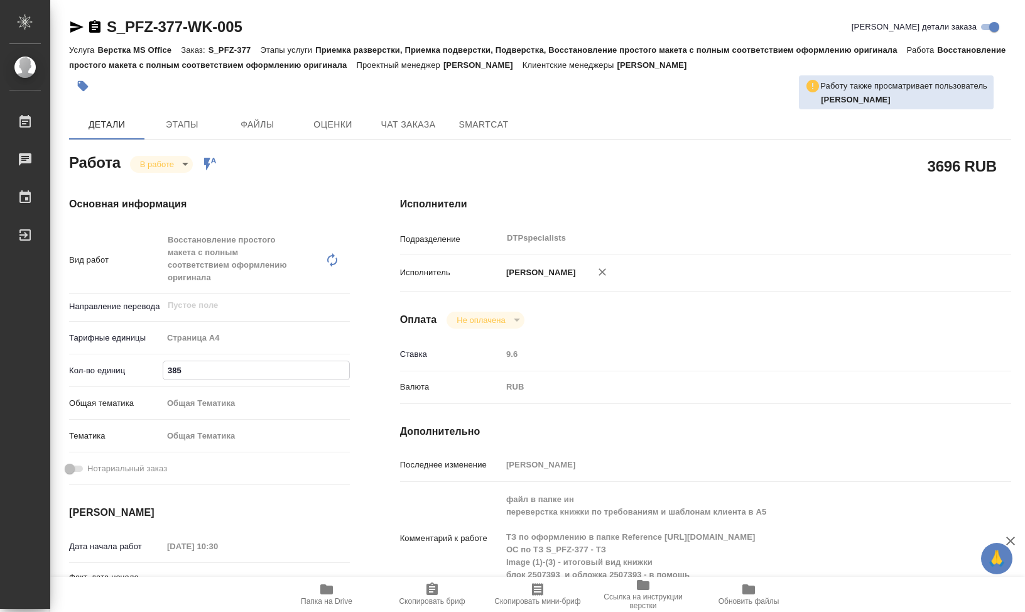
click at [178, 369] on input "385" at bounding box center [256, 370] width 186 height 18
click at [649, 369] on div "Ставка 9.6" at bounding box center [705, 360] width 611 height 33
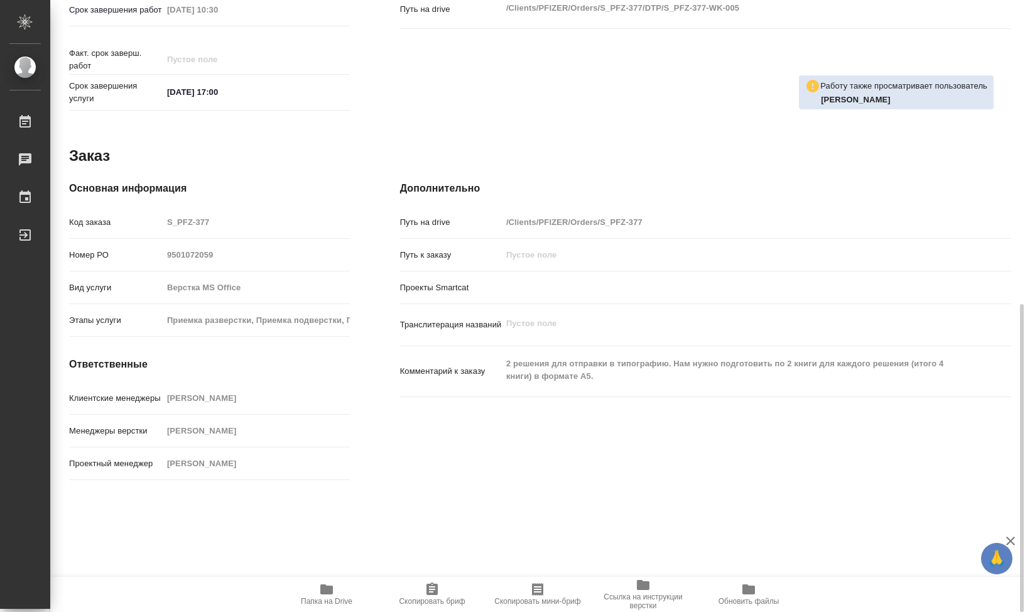
type textarea "x"
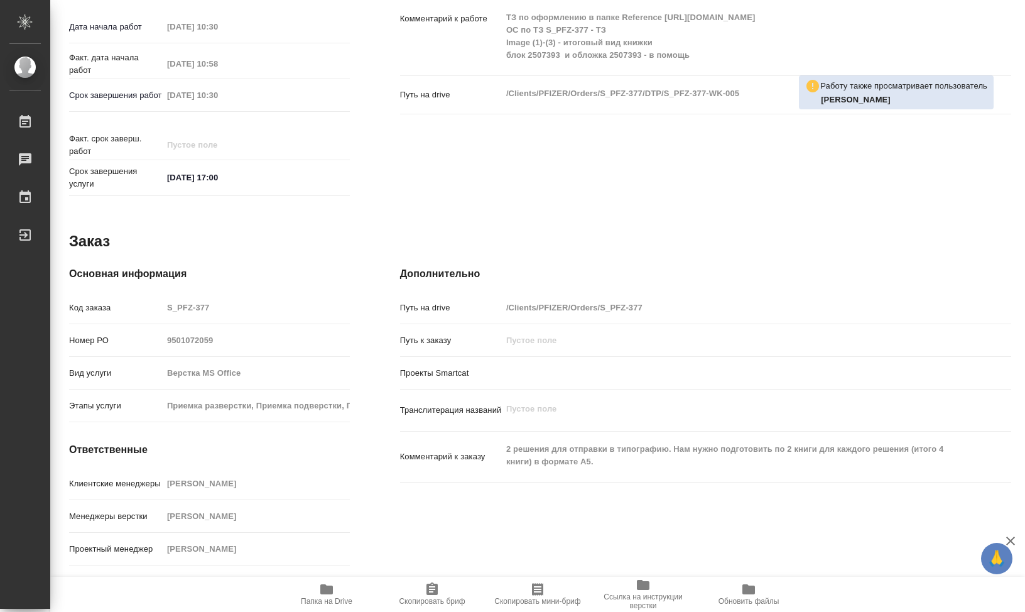
scroll to position [529, 0]
type textarea "x"
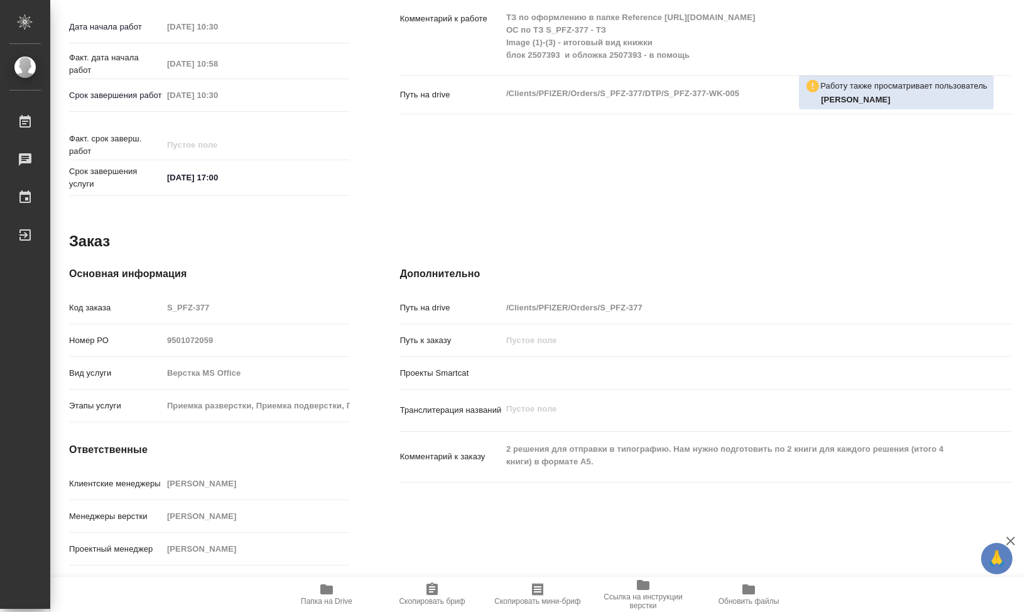
type textarea "x"
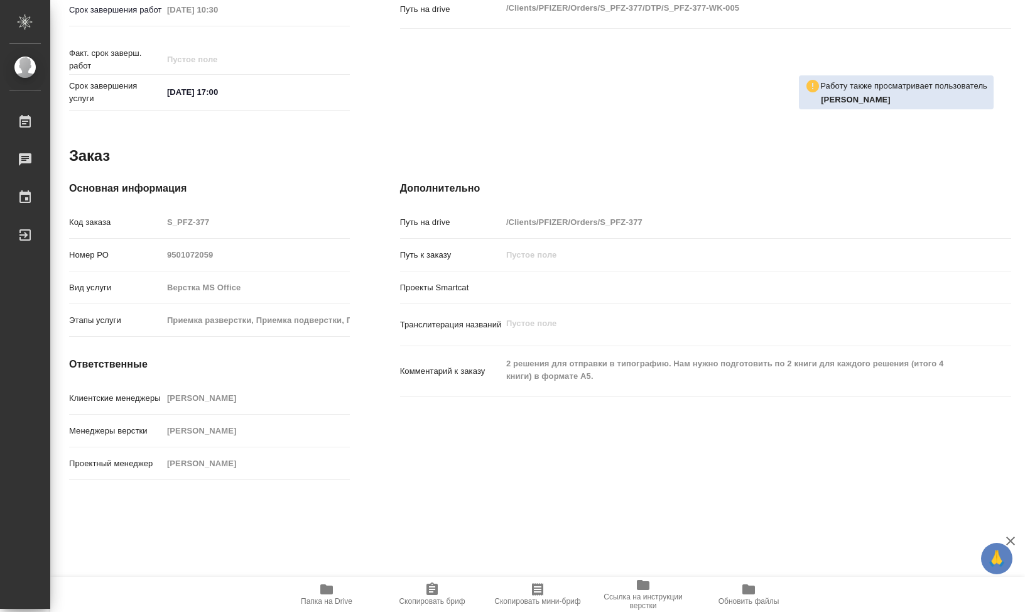
click at [545, 498] on div "Дополнительно Путь на drive /Clients/PFIZER/Orders/S_PFZ-377 Путь к заказу Прое…" at bounding box center [706, 333] width 662 height 354
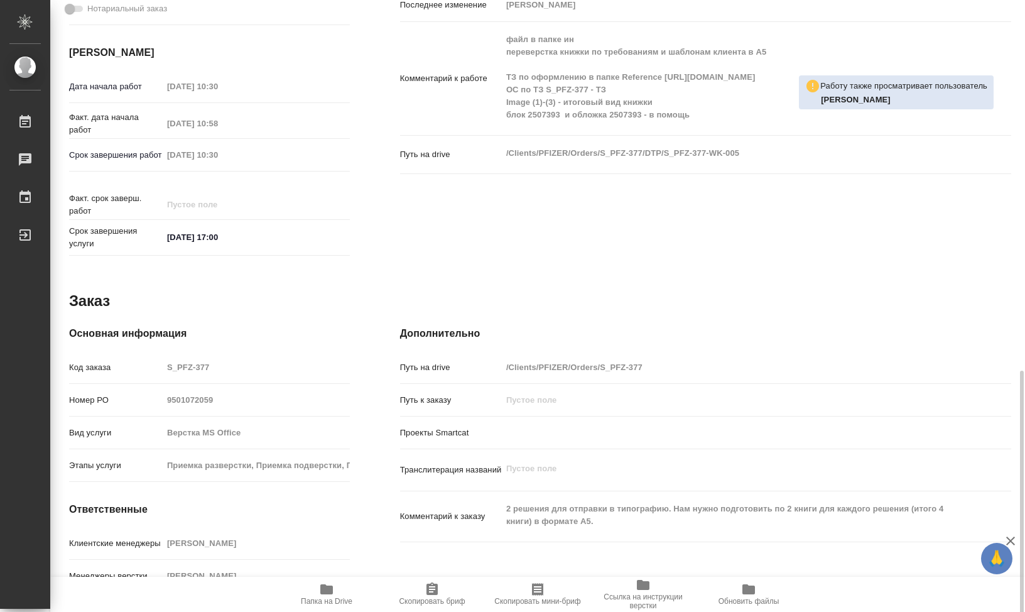
scroll to position [552, 0]
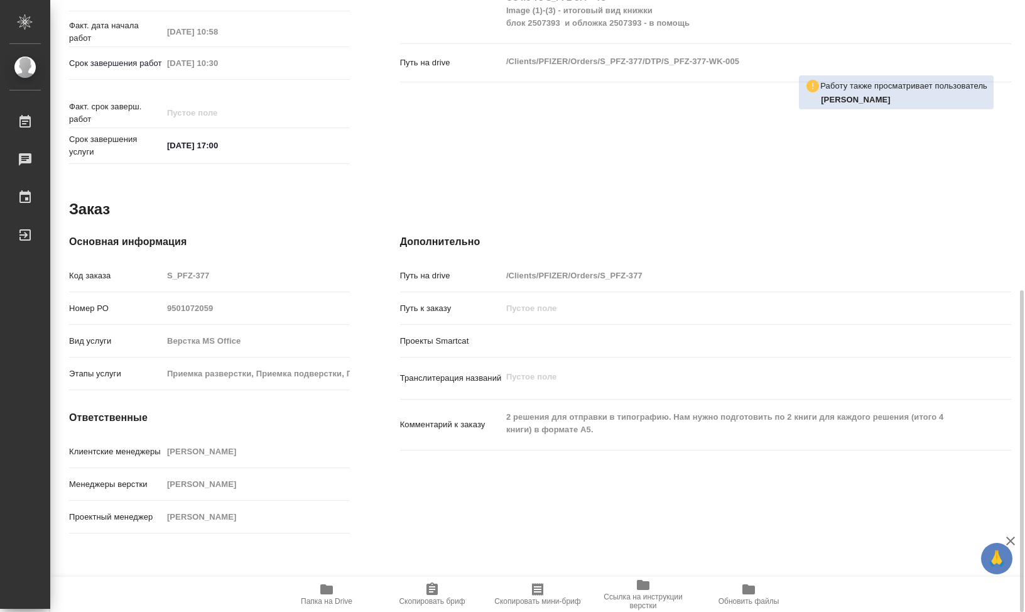
click at [320, 589] on icon "button" at bounding box center [326, 589] width 15 height 15
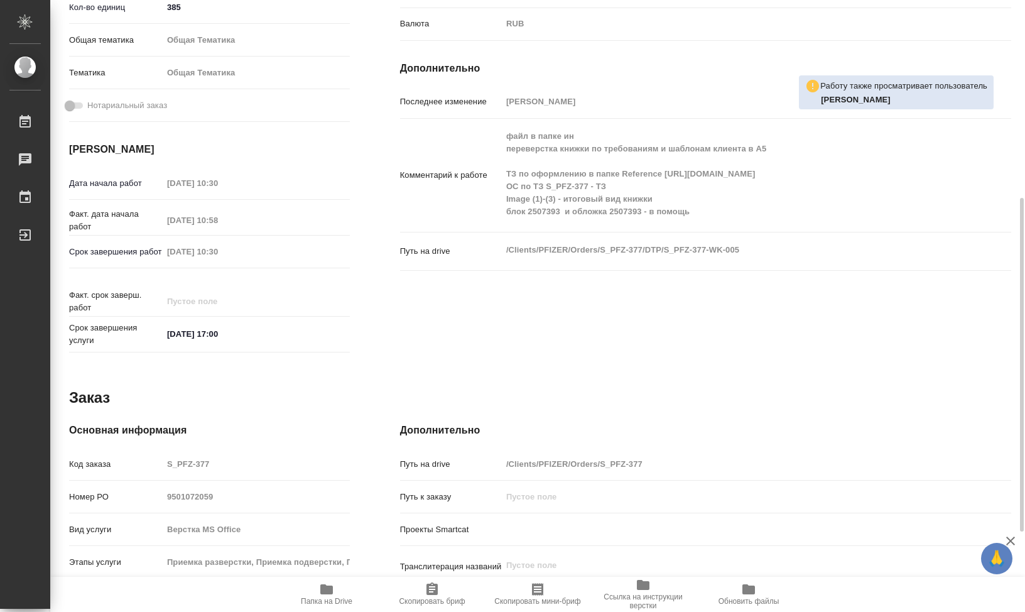
scroll to position [237, 0]
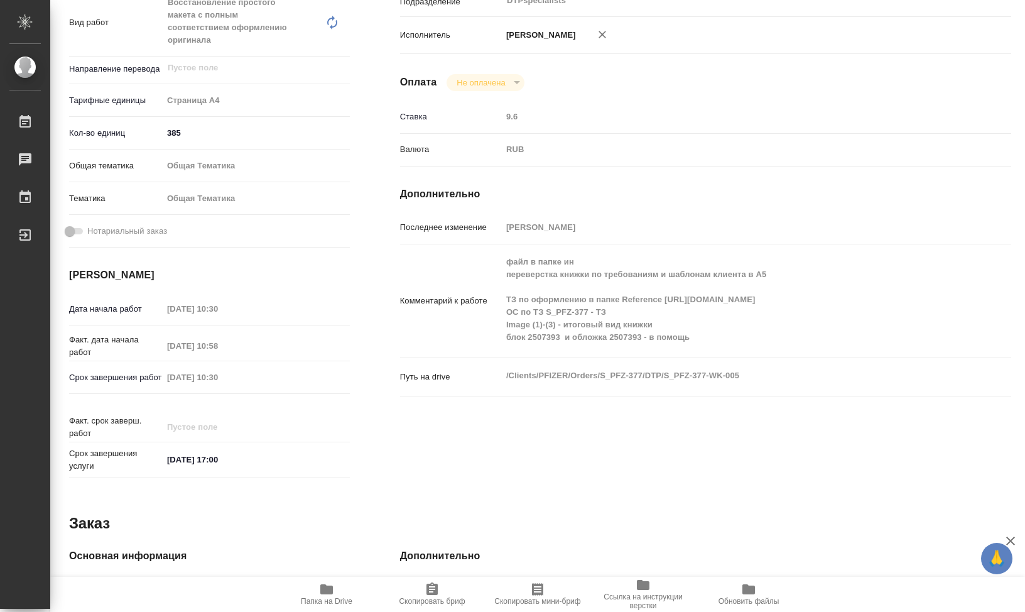
type textarea "x"
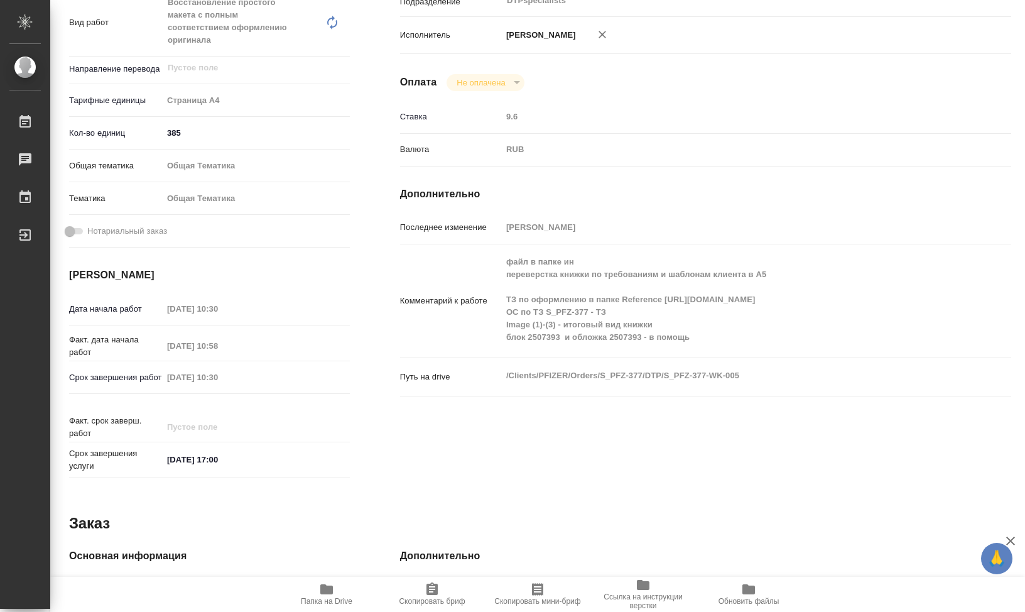
click at [261, 271] on h4 "Сроки" at bounding box center [209, 275] width 281 height 15
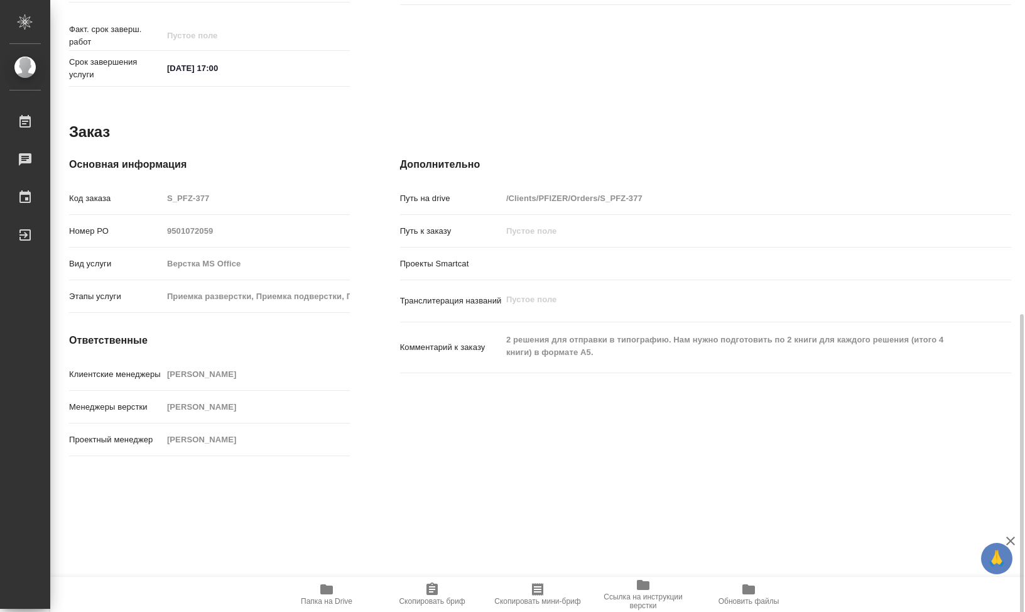
scroll to position [632, 0]
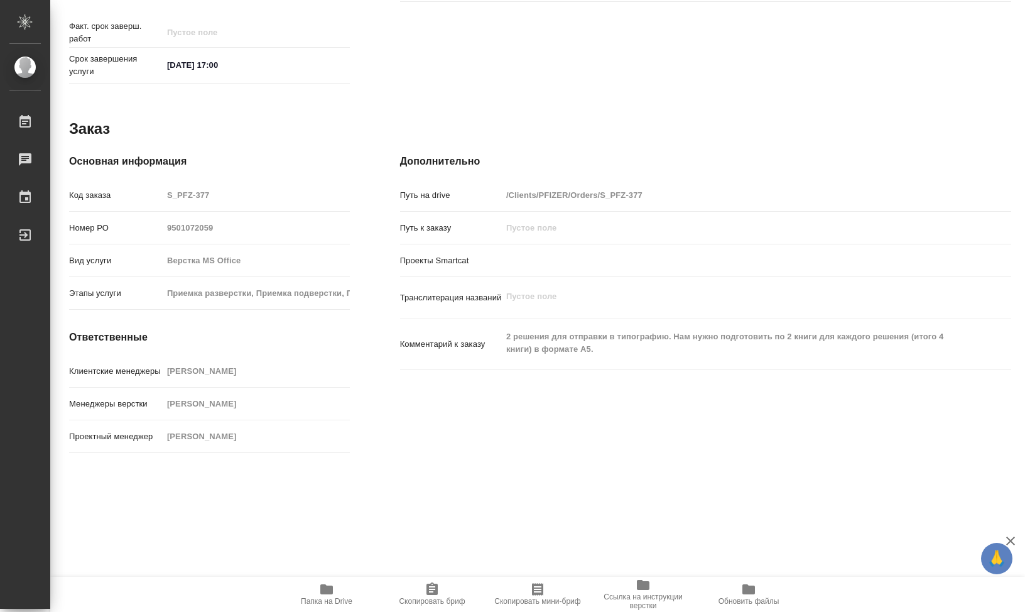
type textarea "x"
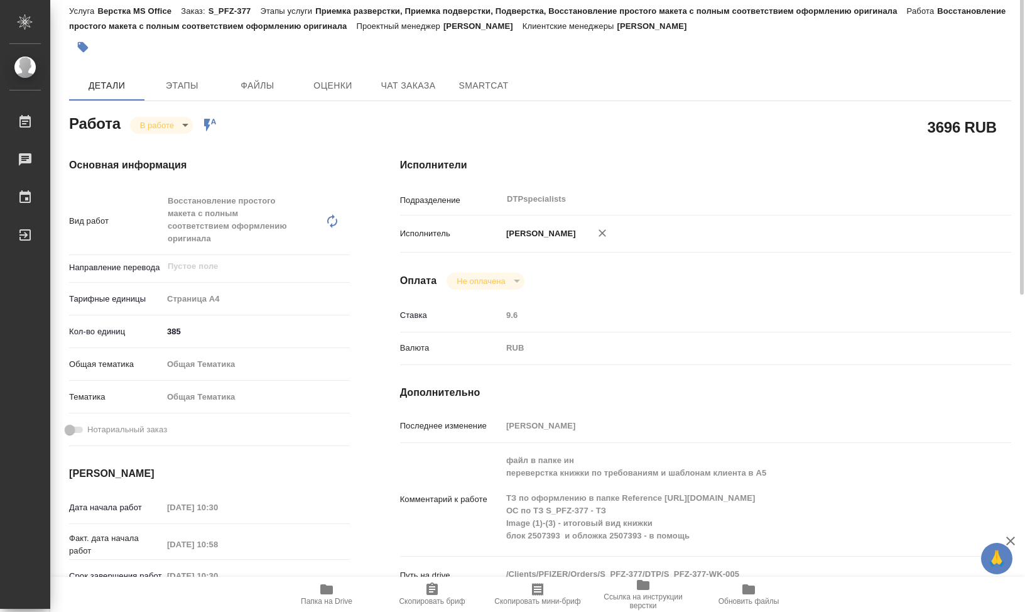
scroll to position [0, 0]
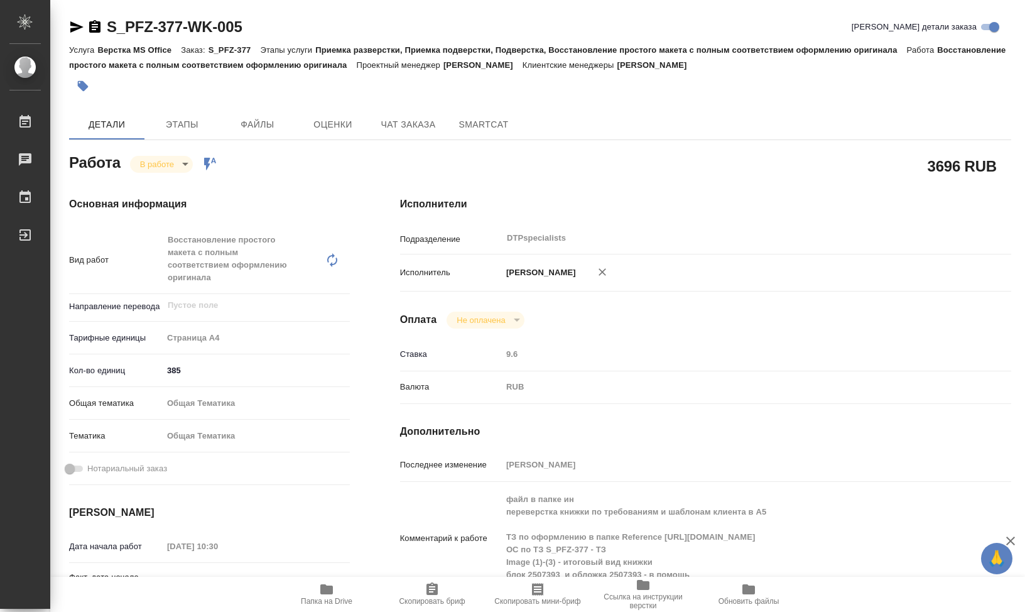
click at [75, 25] on icon "button" at bounding box center [76, 26] width 13 height 11
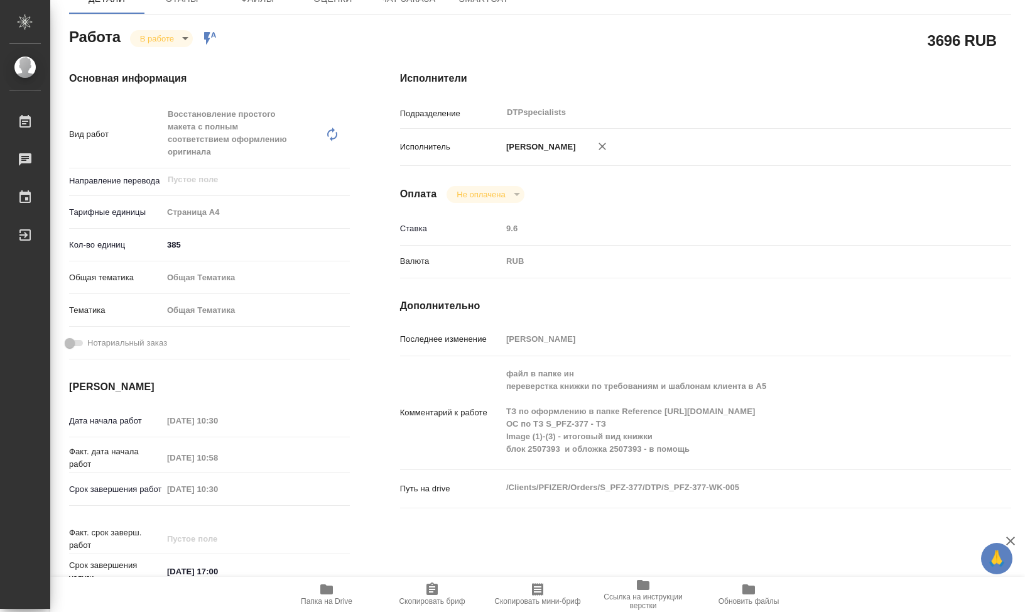
type textarea "x"
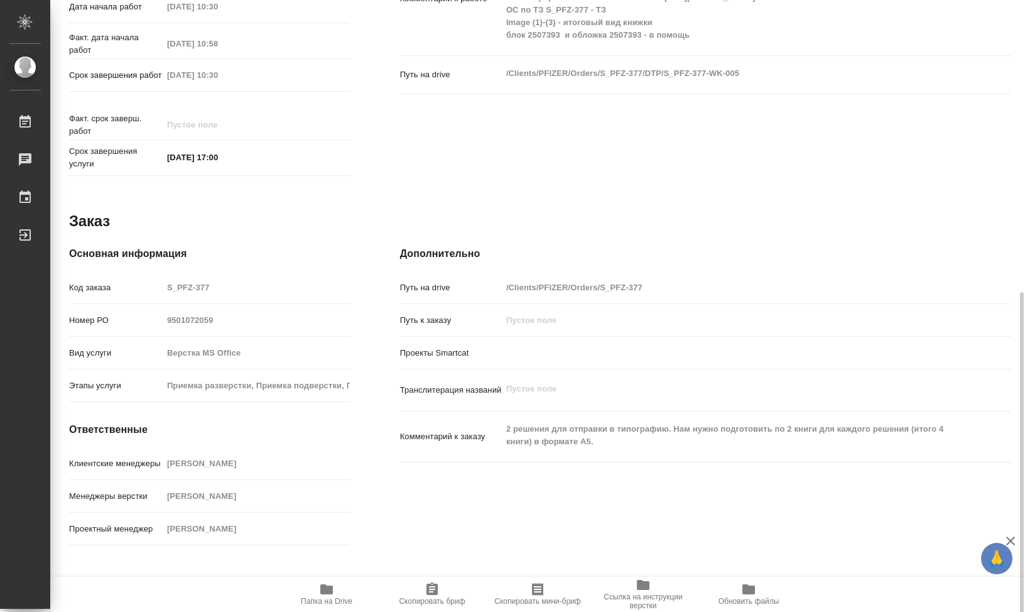
scroll to position [548, 0]
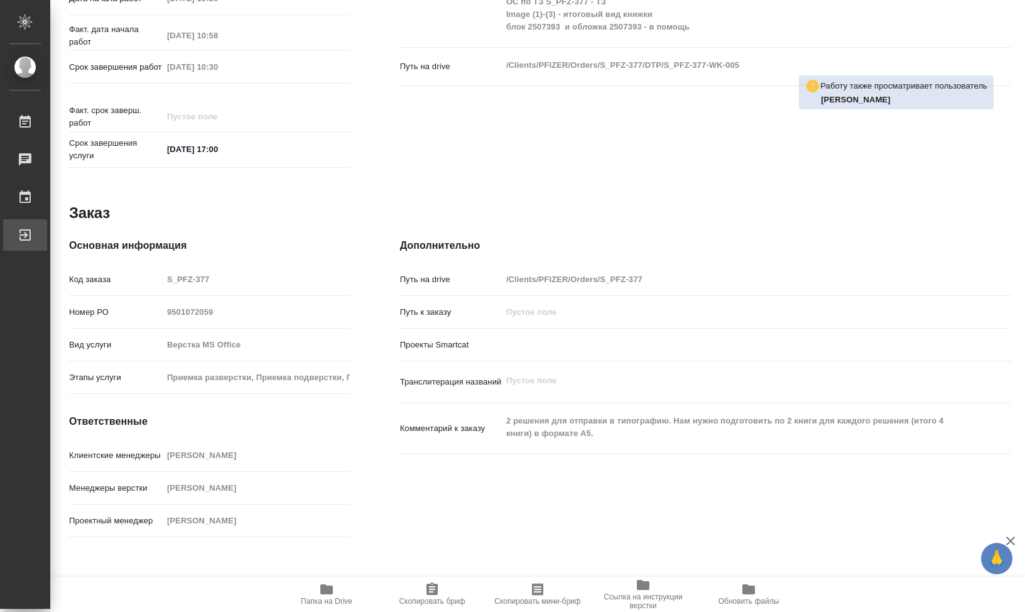
type textarea "x"
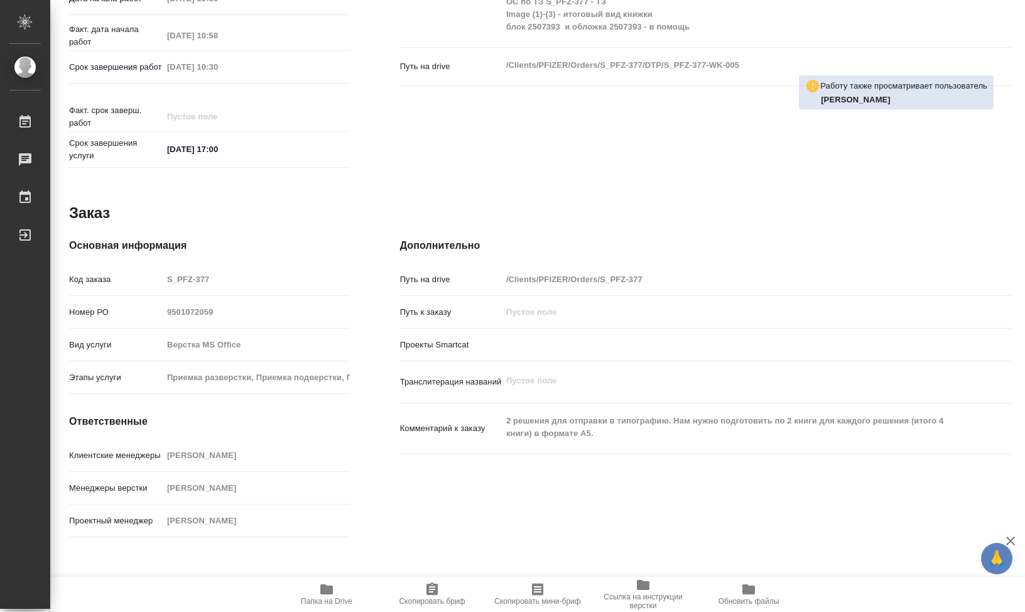
type textarea "x"
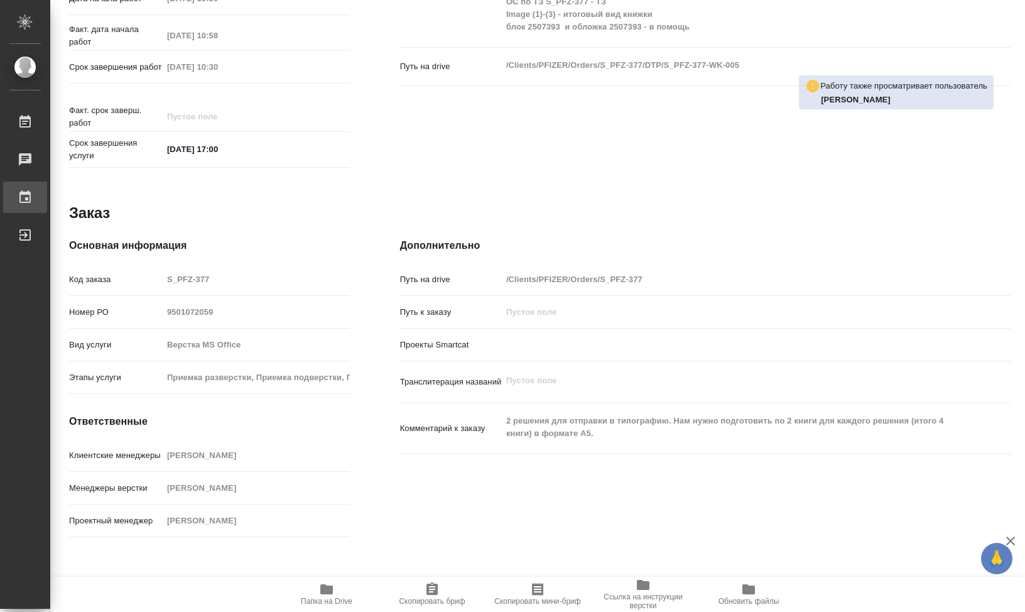
type textarea "x"
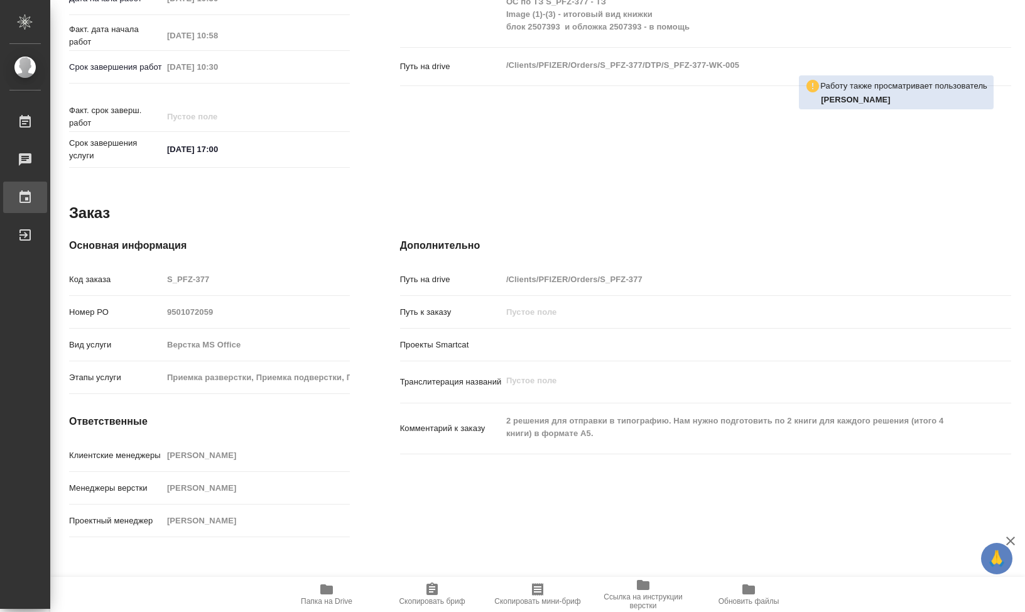
type textarea "x"
